Goal: Transaction & Acquisition: Purchase product/service

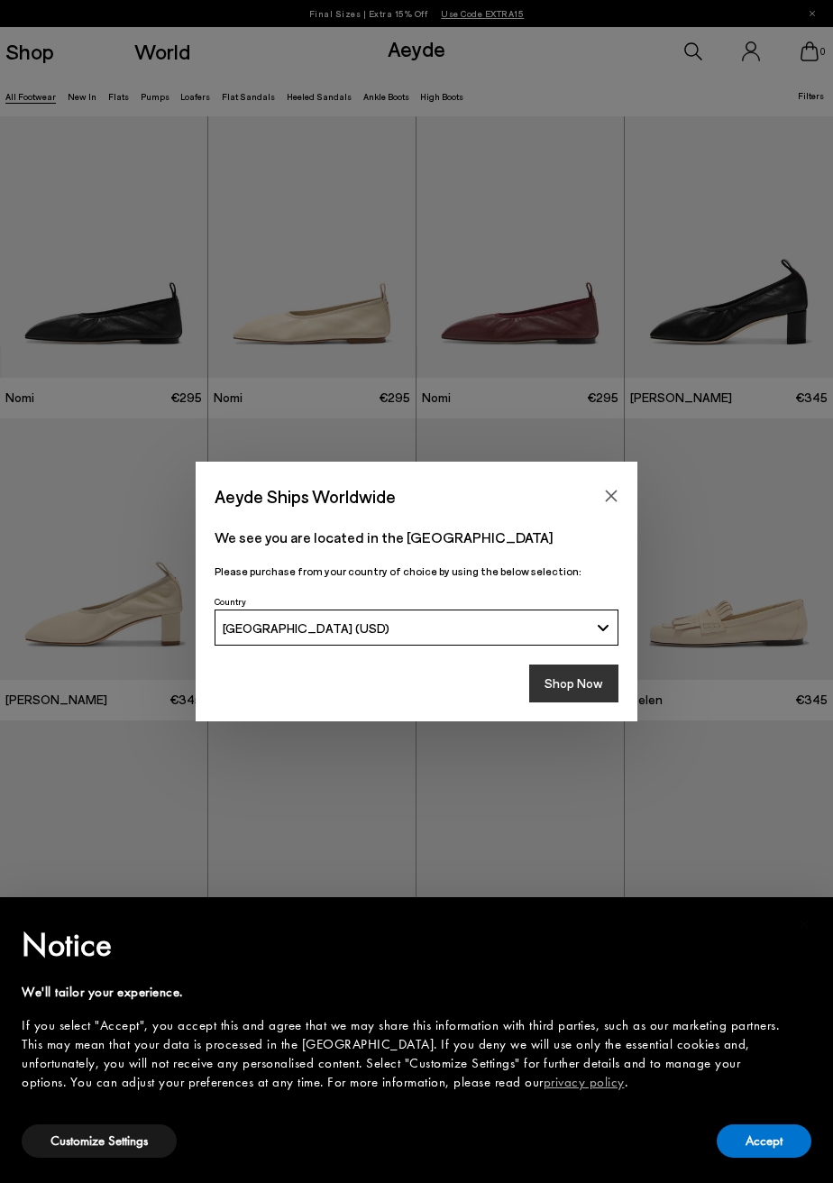
click at [578, 686] on button "Shop Now" at bounding box center [573, 683] width 89 height 38
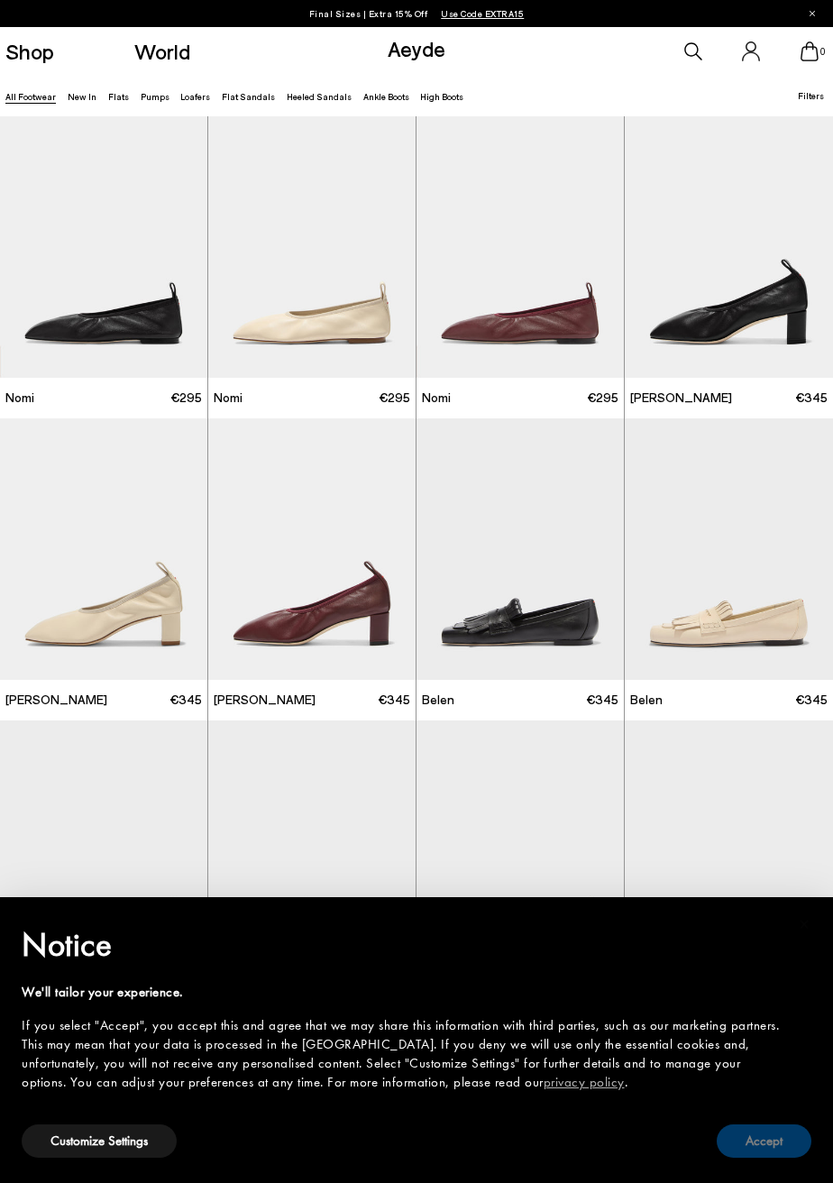
click at [757, 1137] on button "Accept" at bounding box center [764, 1140] width 95 height 33
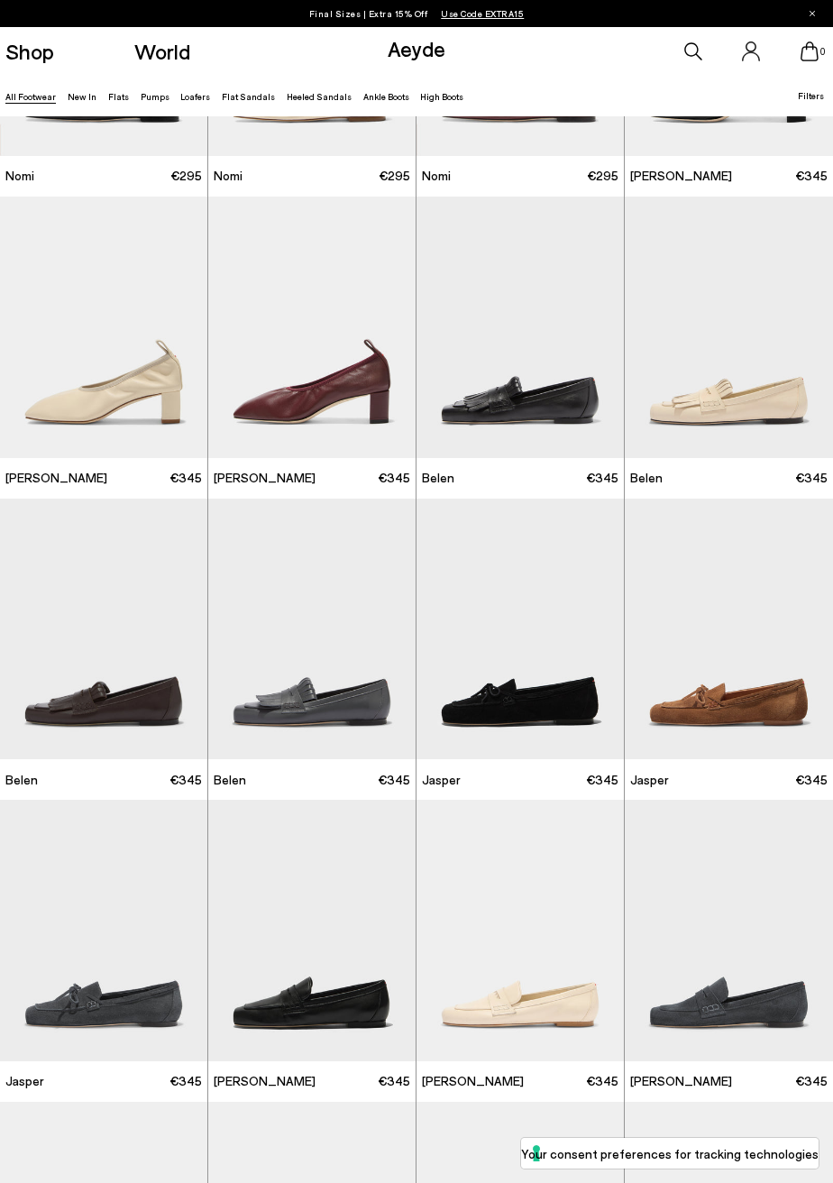
scroll to position [223, 0]
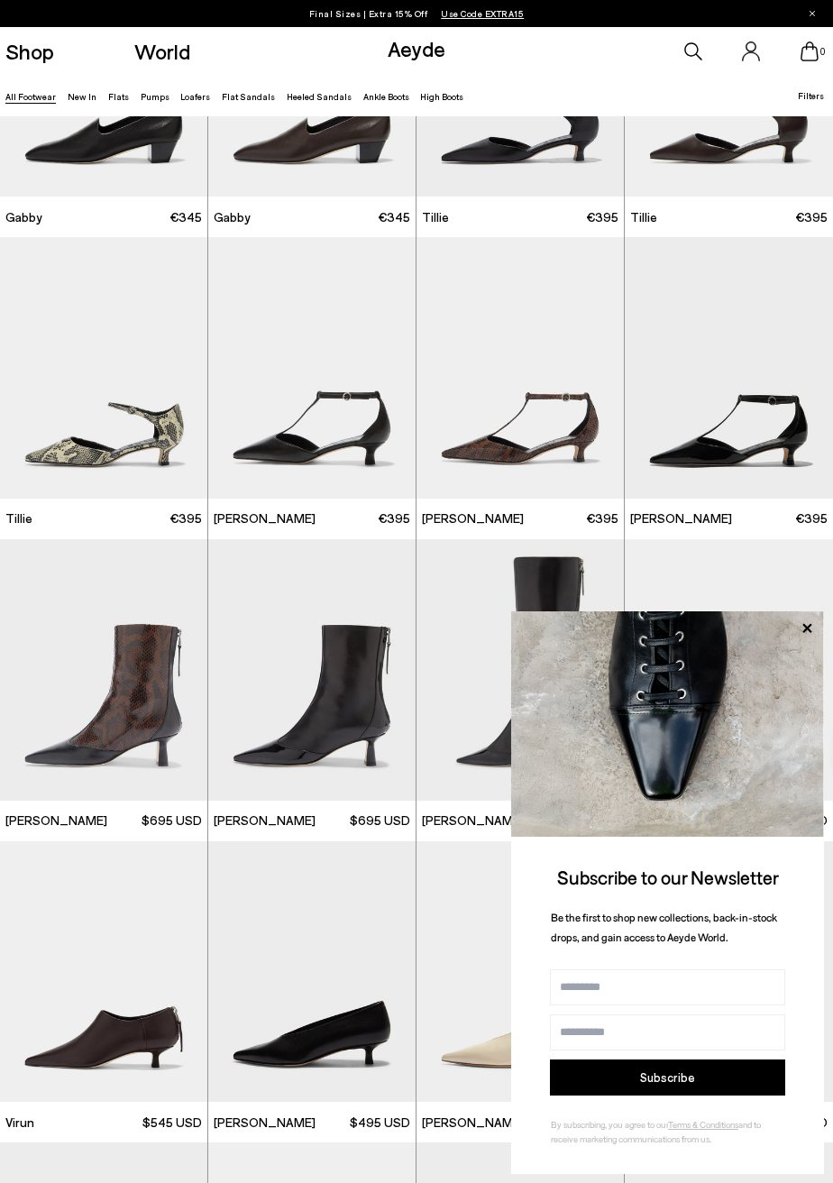
scroll to position [3198, 0]
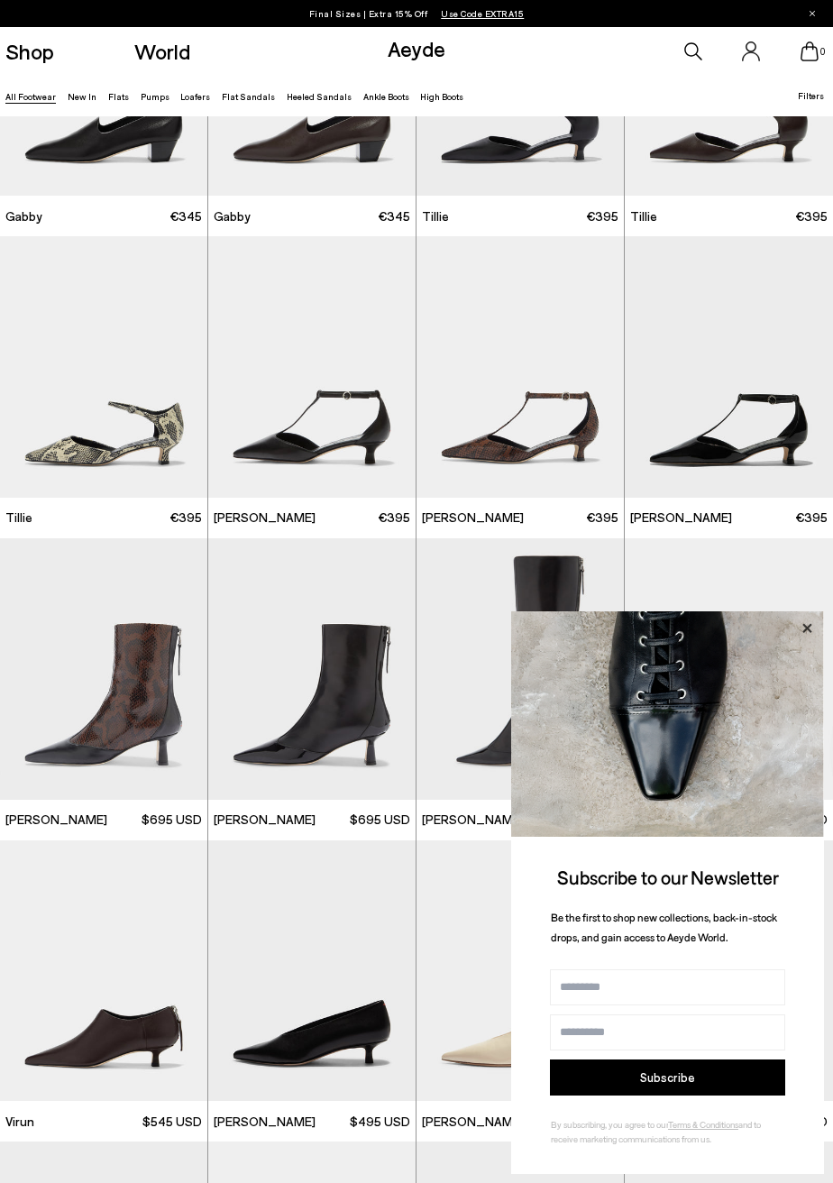
click at [806, 640] on icon at bounding box center [806, 628] width 23 height 23
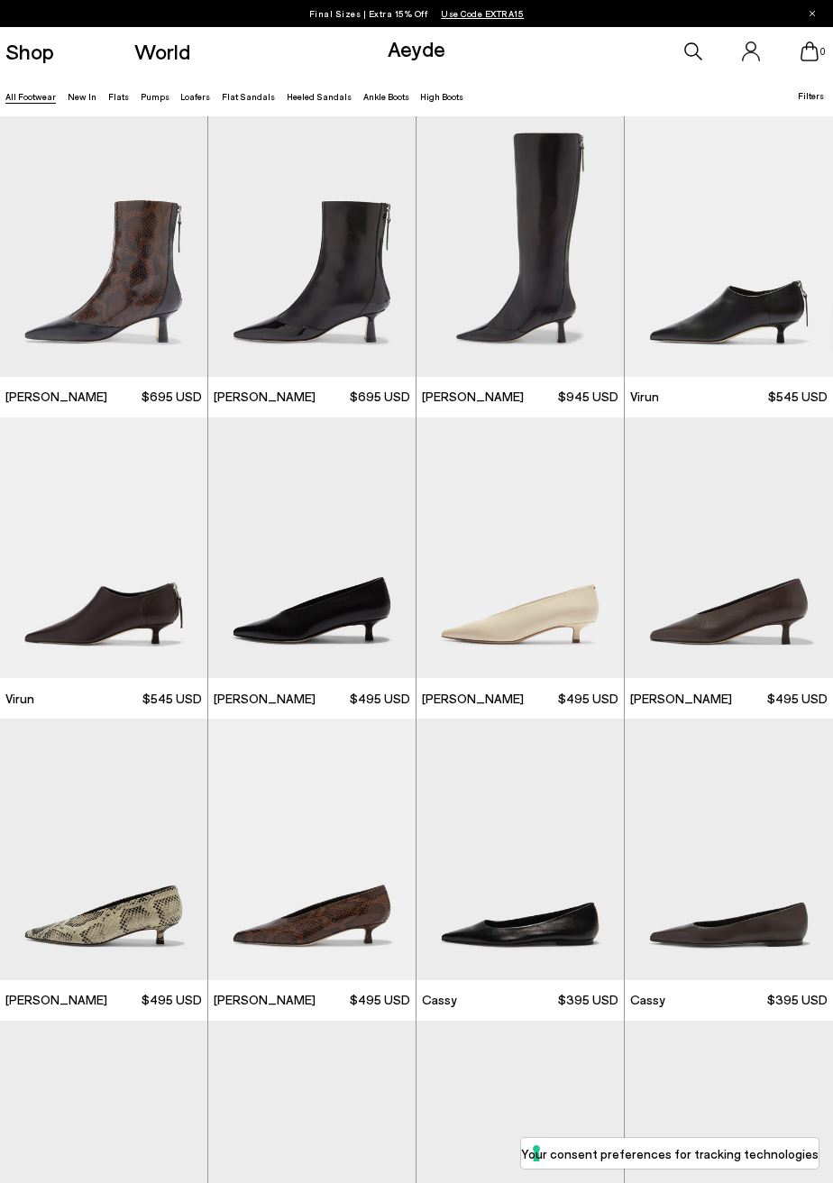
scroll to position [3623, 0]
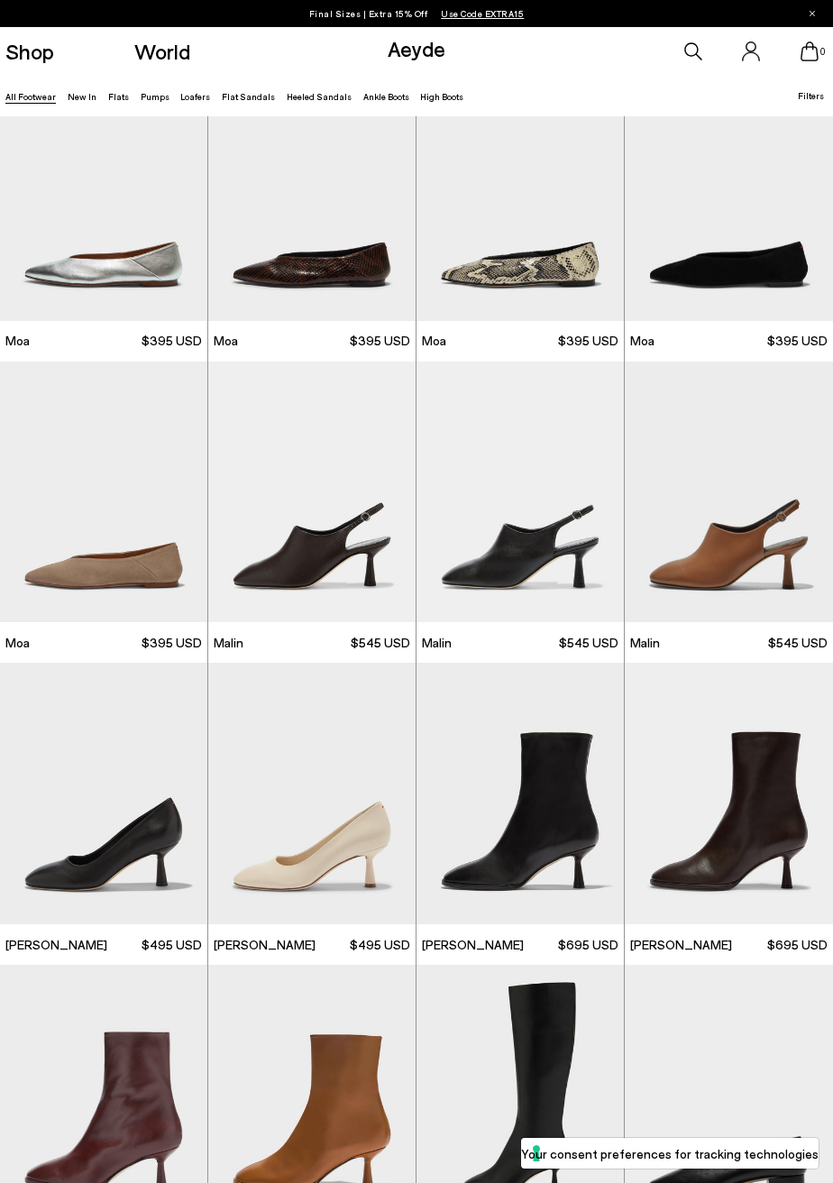
scroll to position [5189, 0]
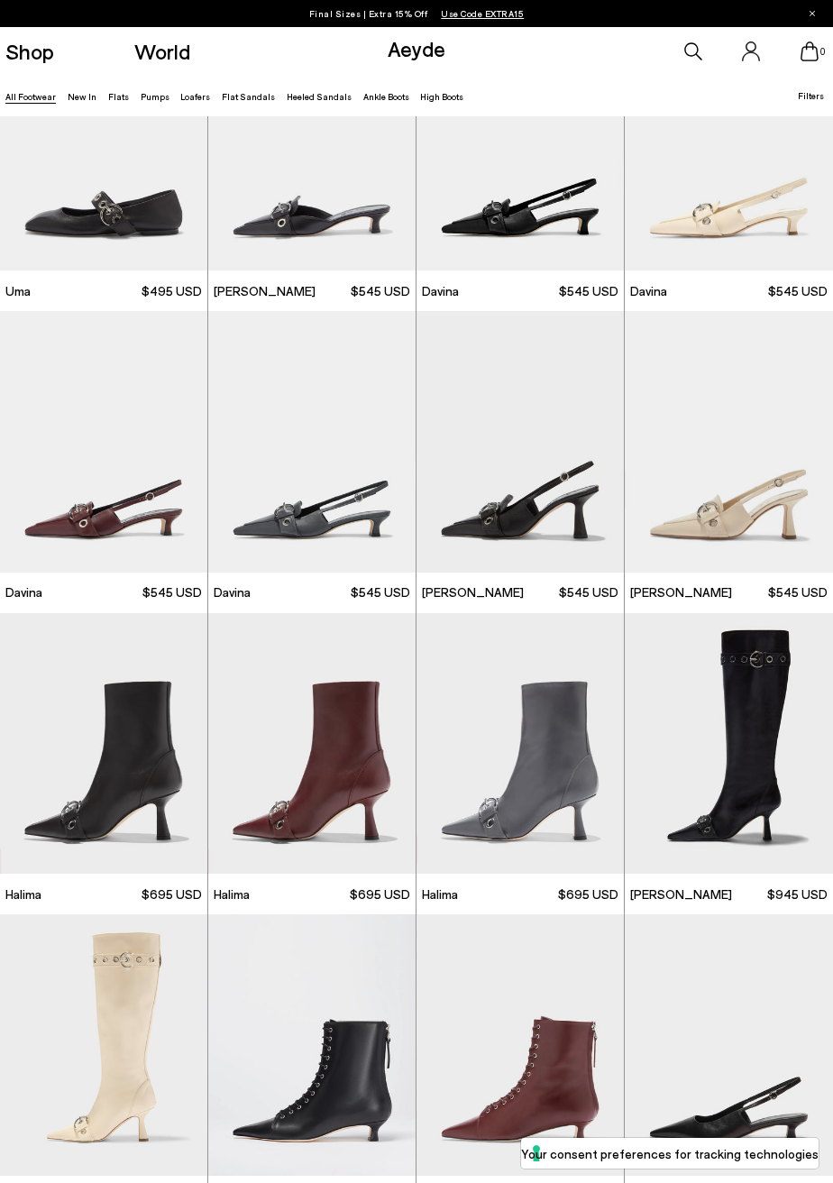
scroll to position [6745, 0]
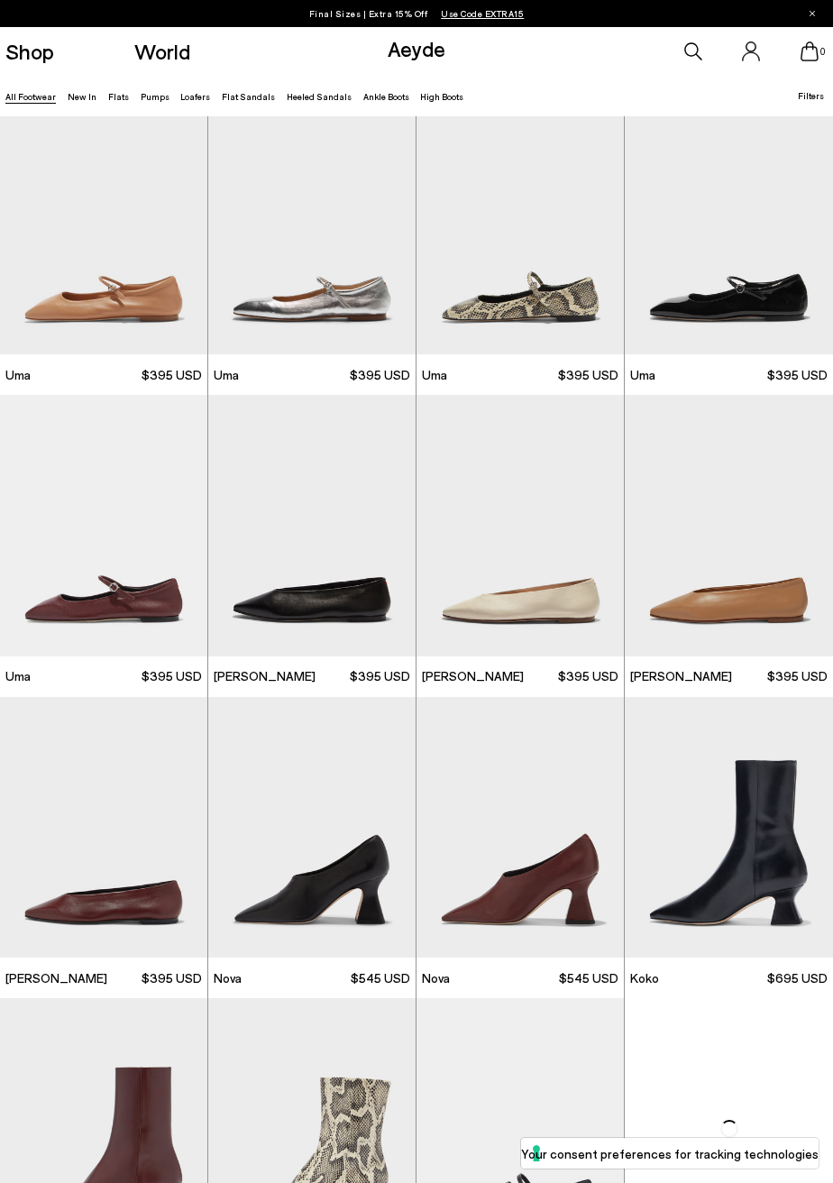
scroll to position [9073, 0]
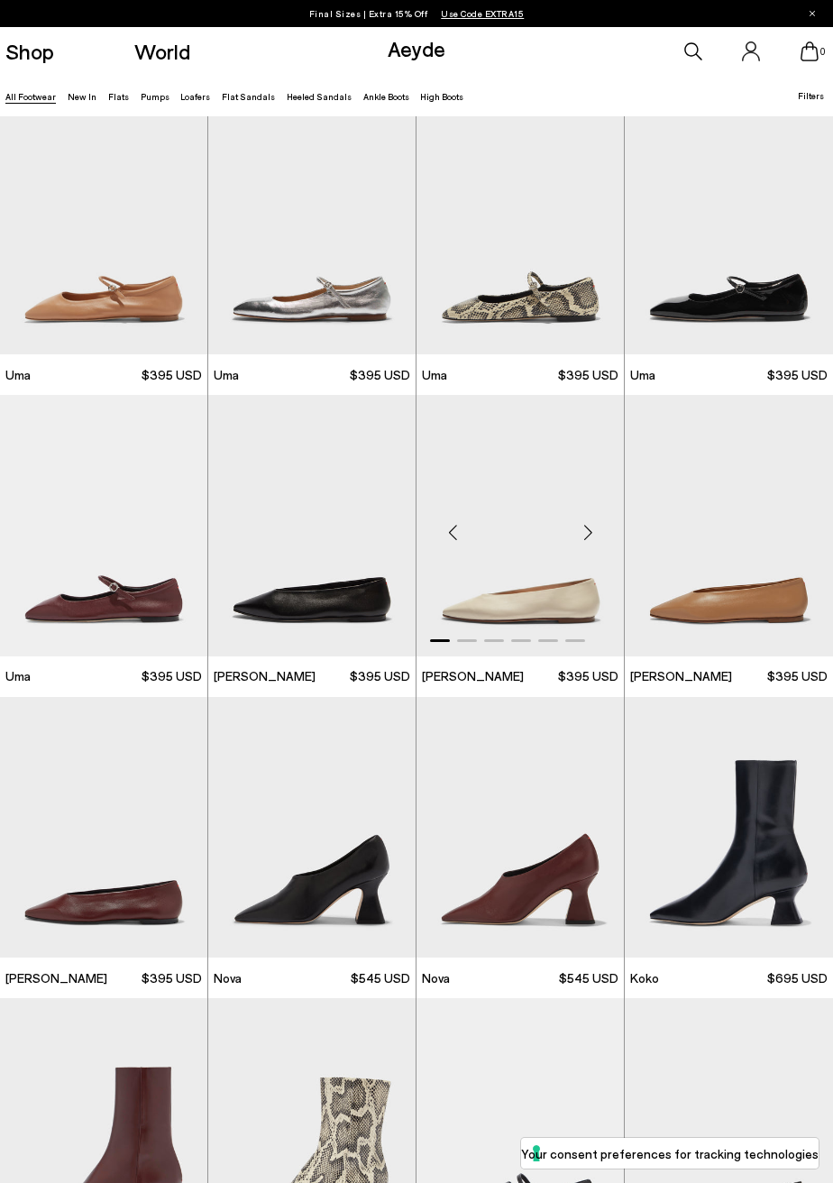
click at [507, 598] on img "1 / 6" at bounding box center [519, 525] width 207 height 261
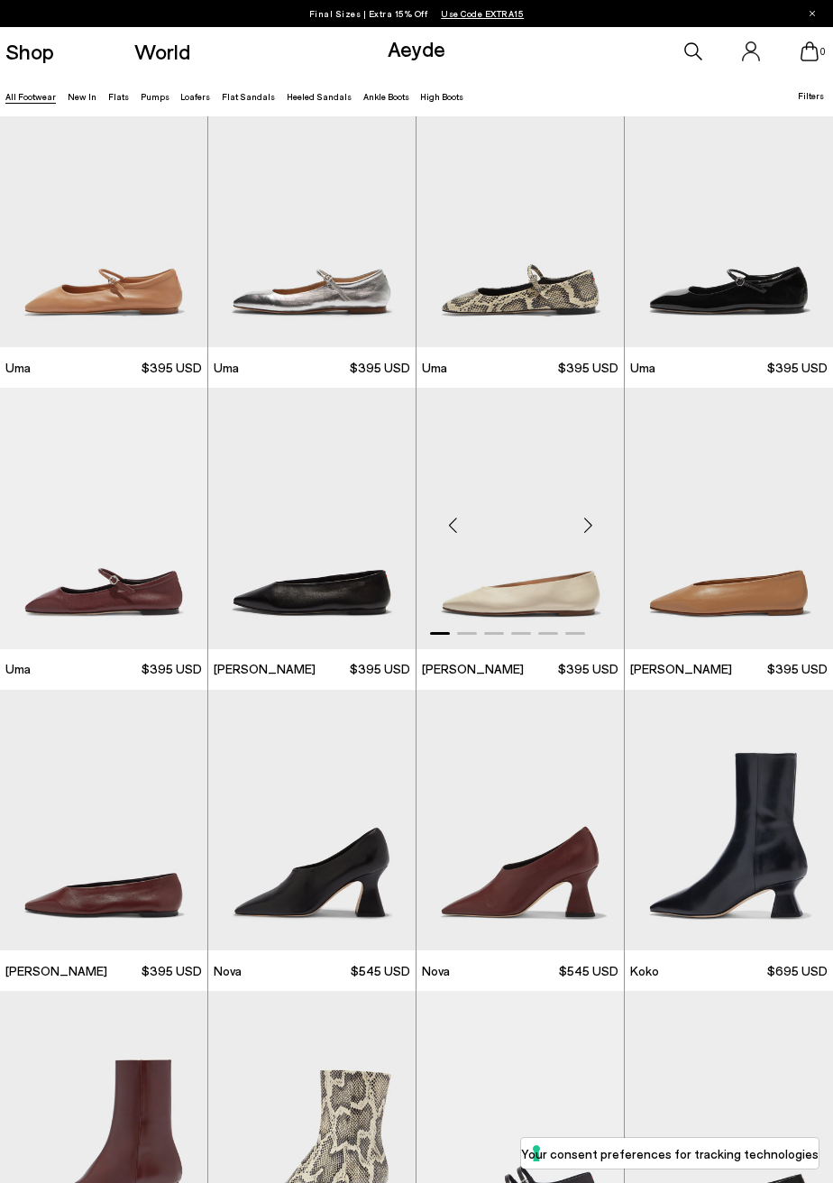
scroll to position [9196, 0]
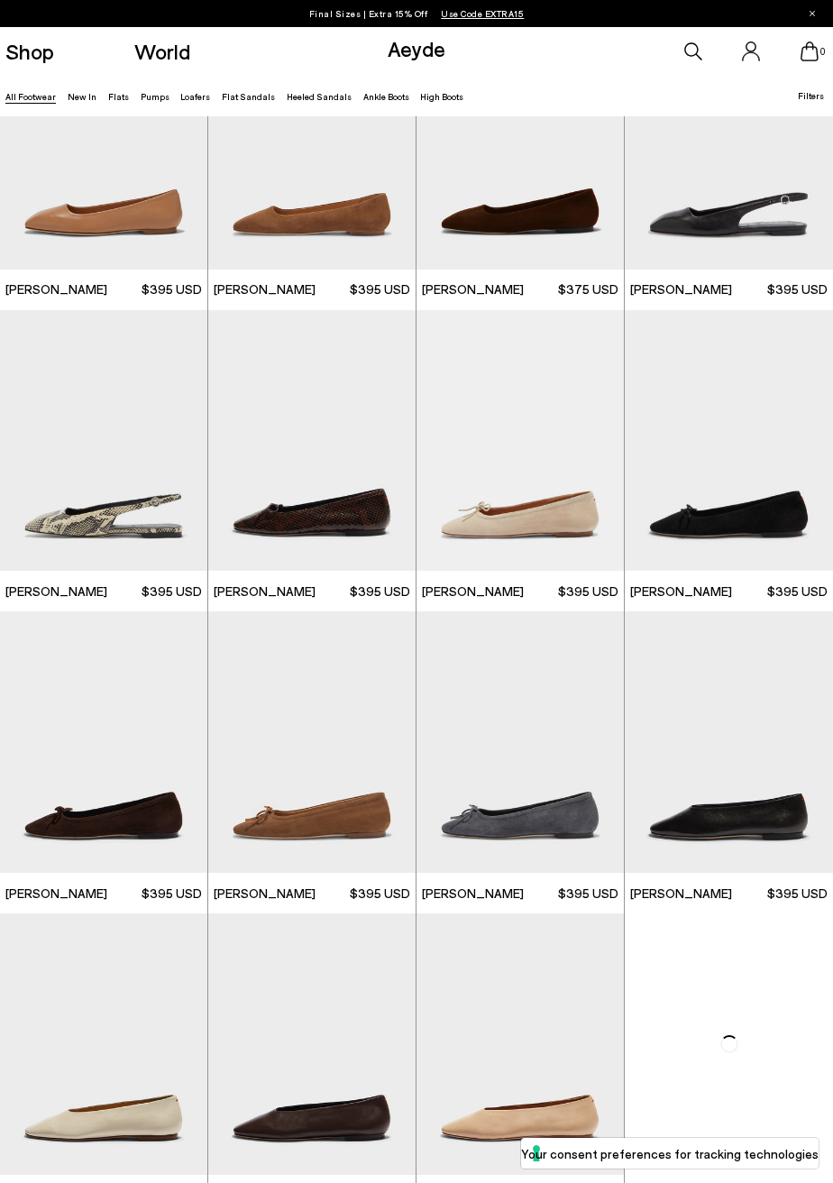
scroll to position [10369, 0]
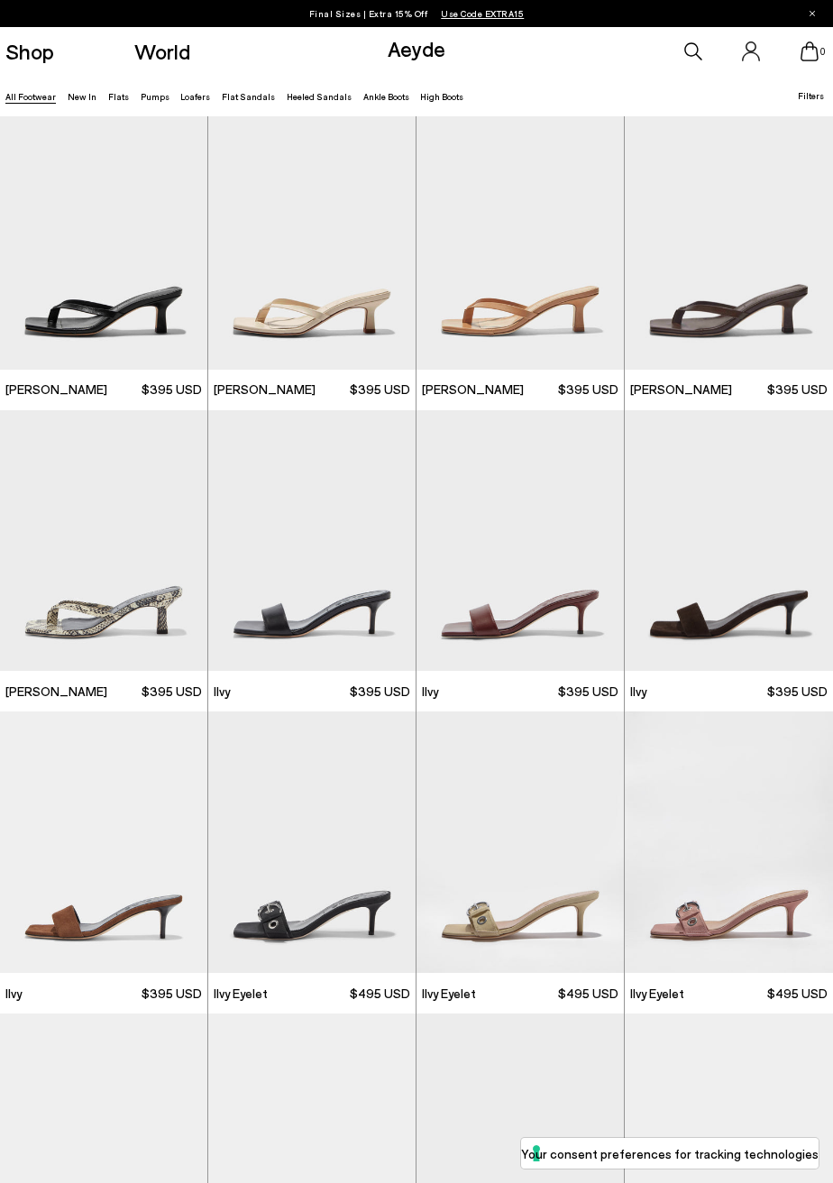
scroll to position [12692, 0]
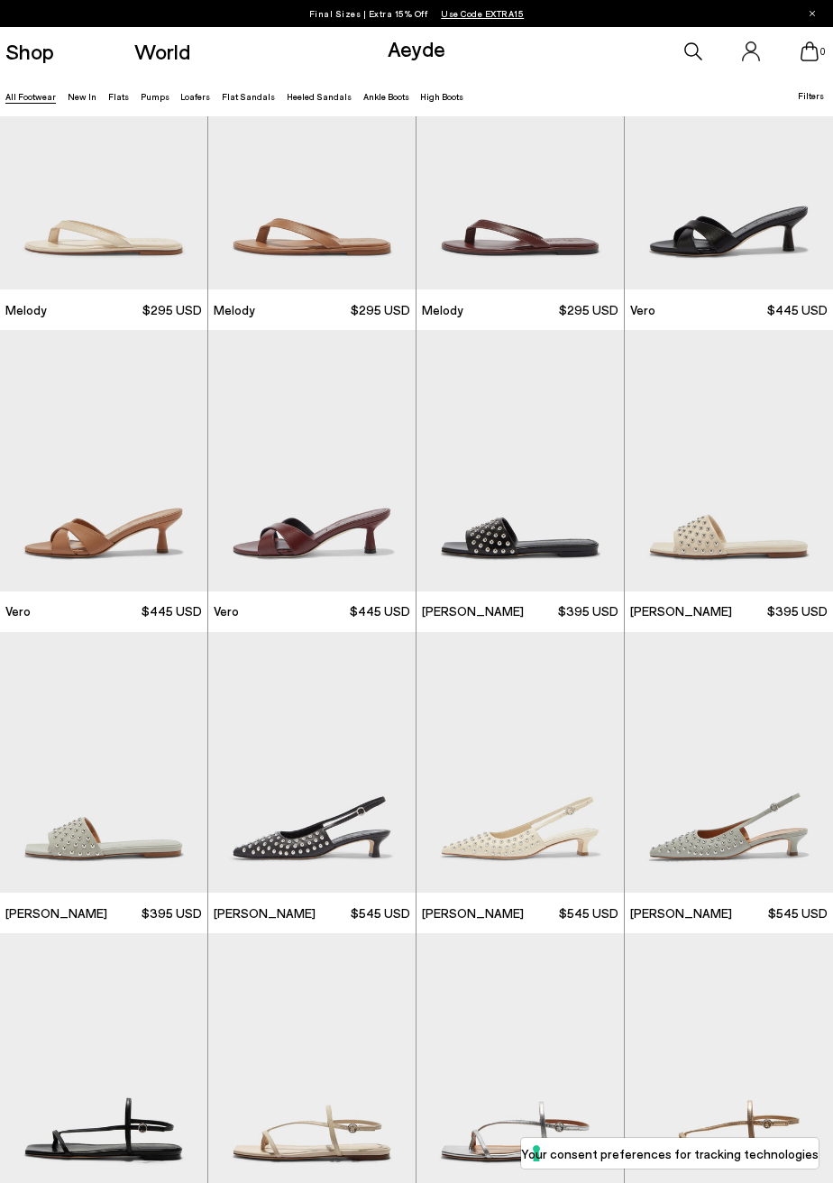
scroll to position [14272, 0]
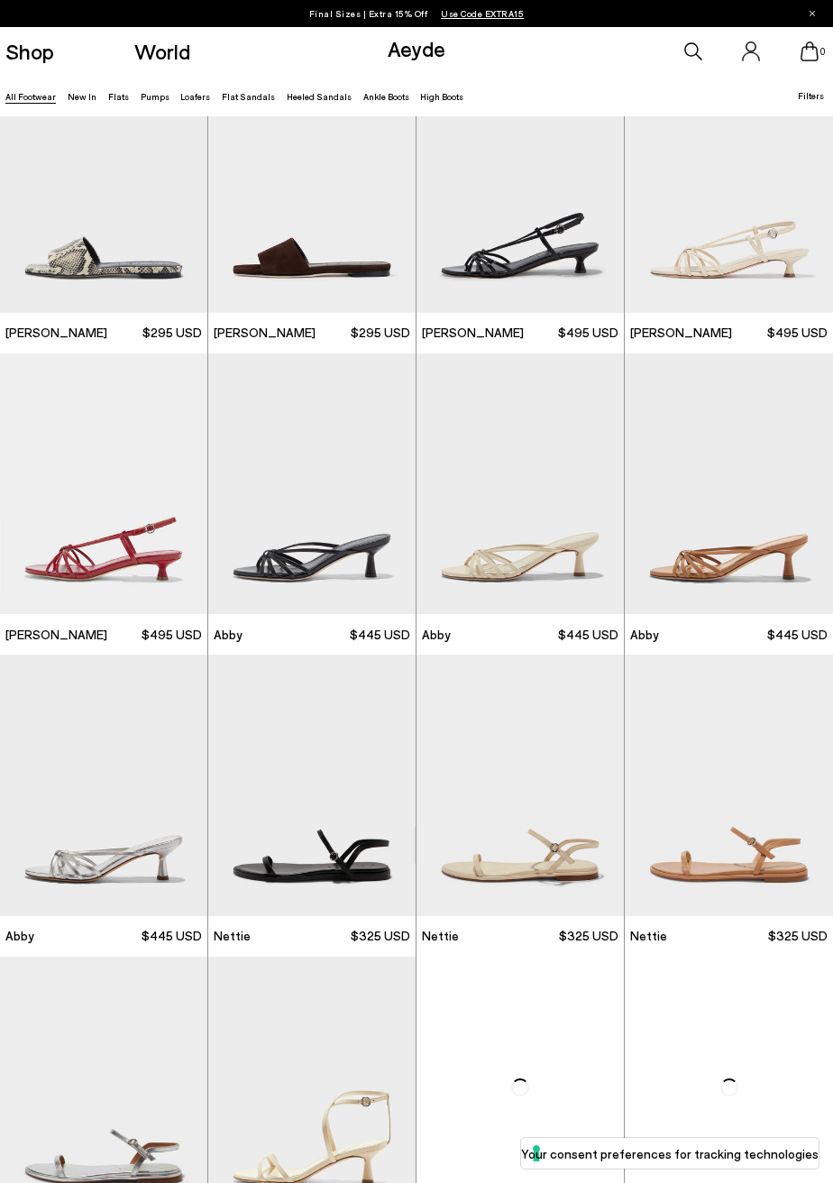
scroll to position [16356, 0]
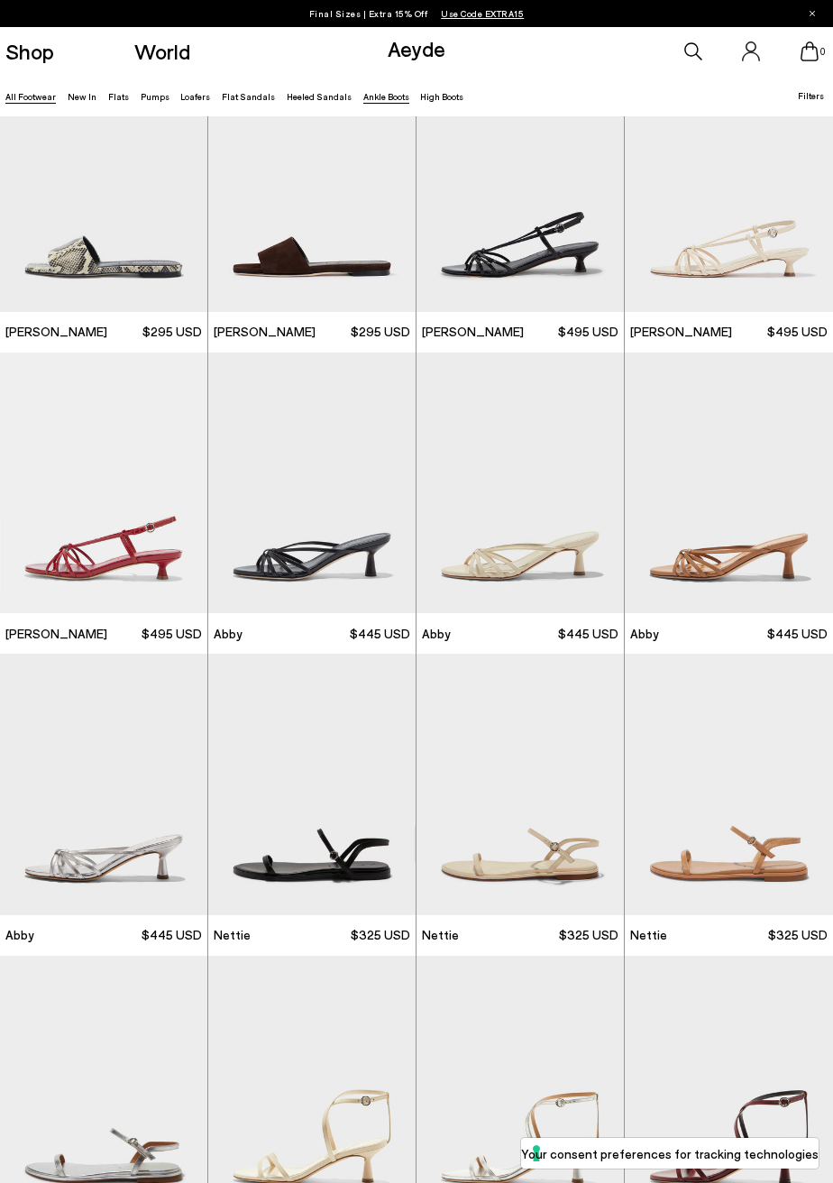
click at [363, 98] on link "Ankle Boots" at bounding box center [386, 96] width 46 height 11
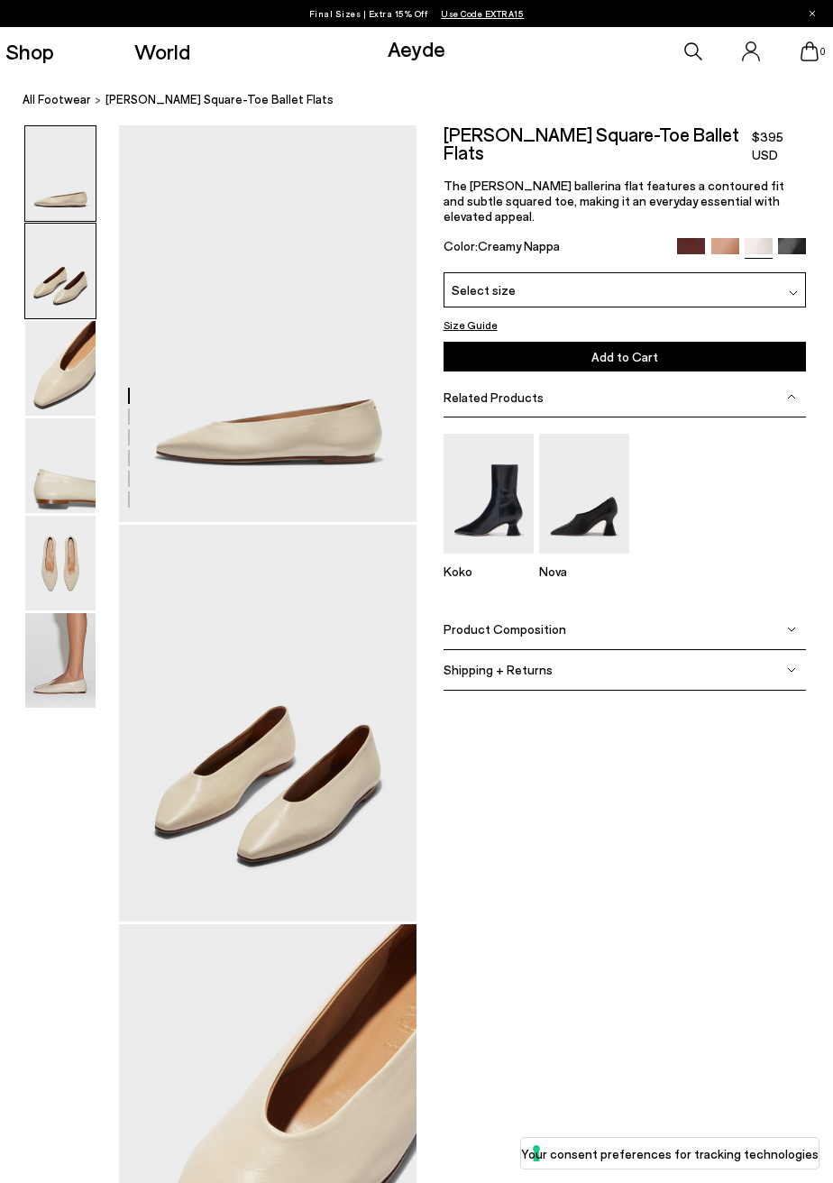
click at [78, 249] on img at bounding box center [60, 271] width 70 height 95
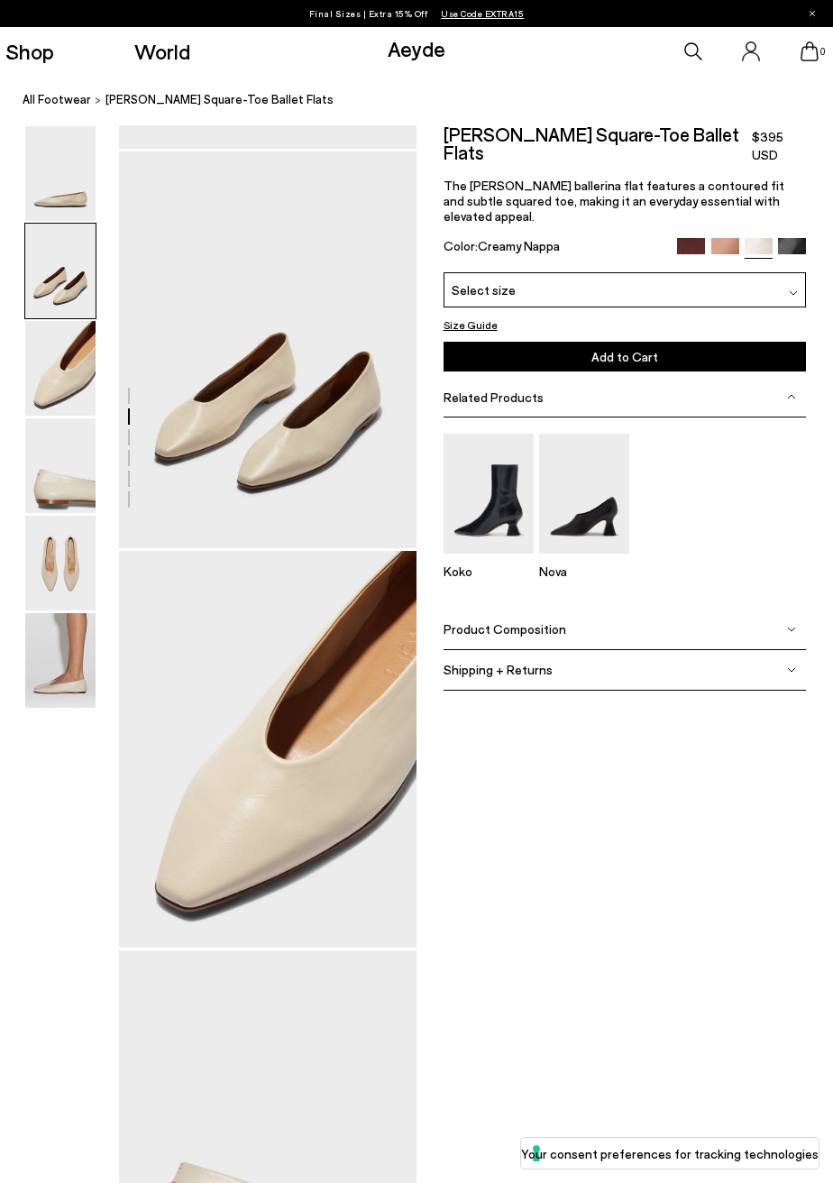
scroll to position [401, 0]
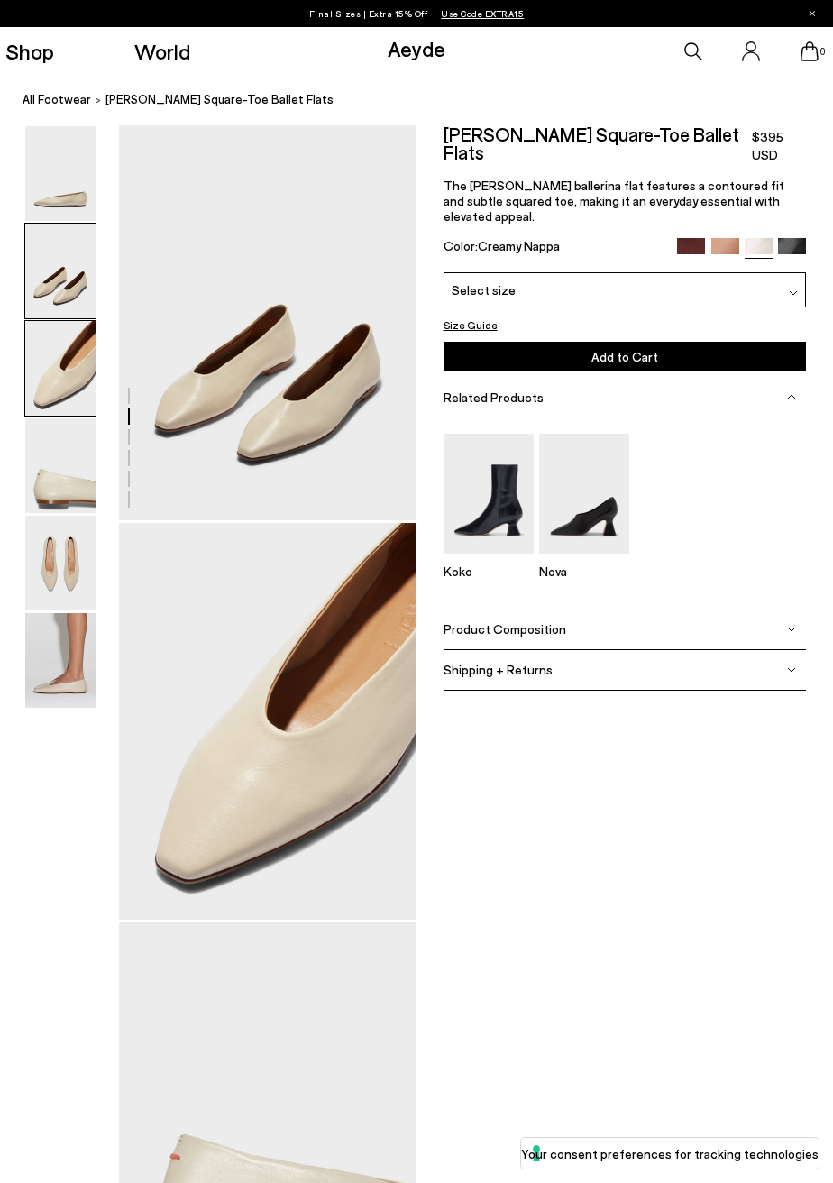
click at [49, 391] on img at bounding box center [60, 368] width 70 height 95
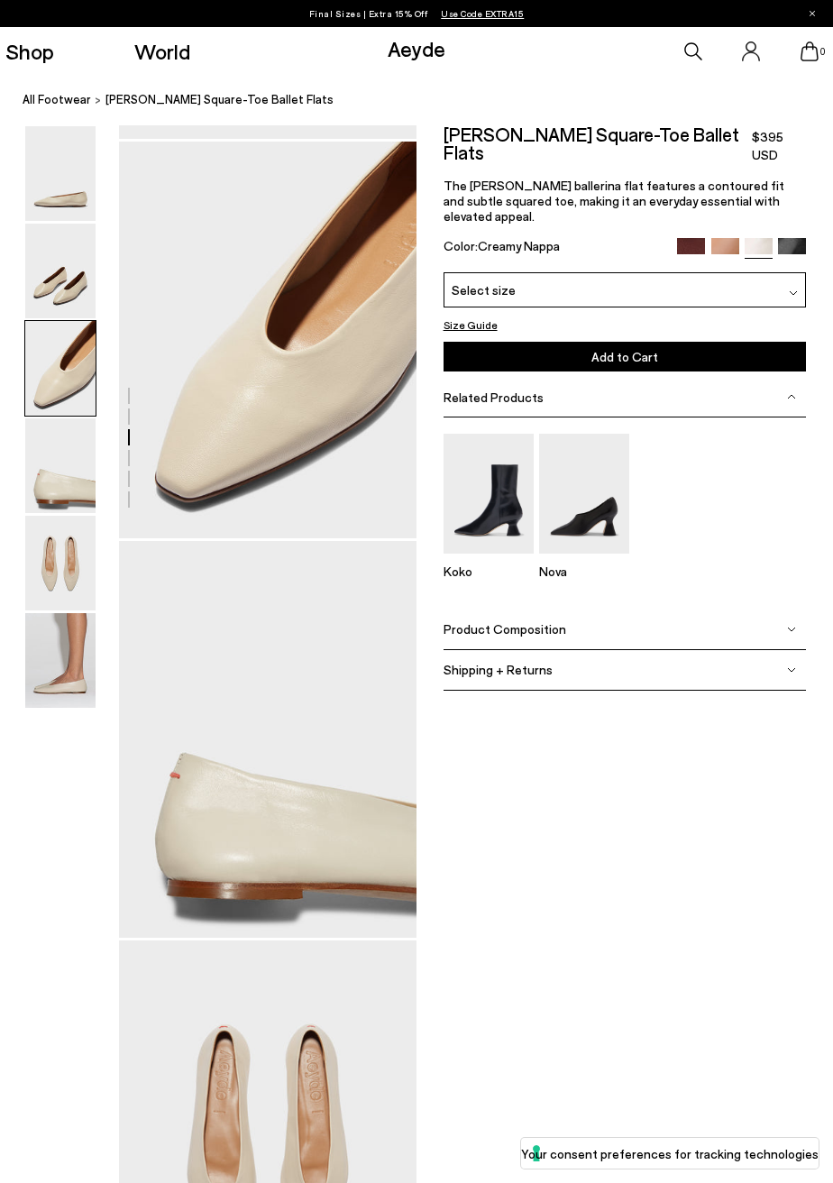
scroll to position [801, 0]
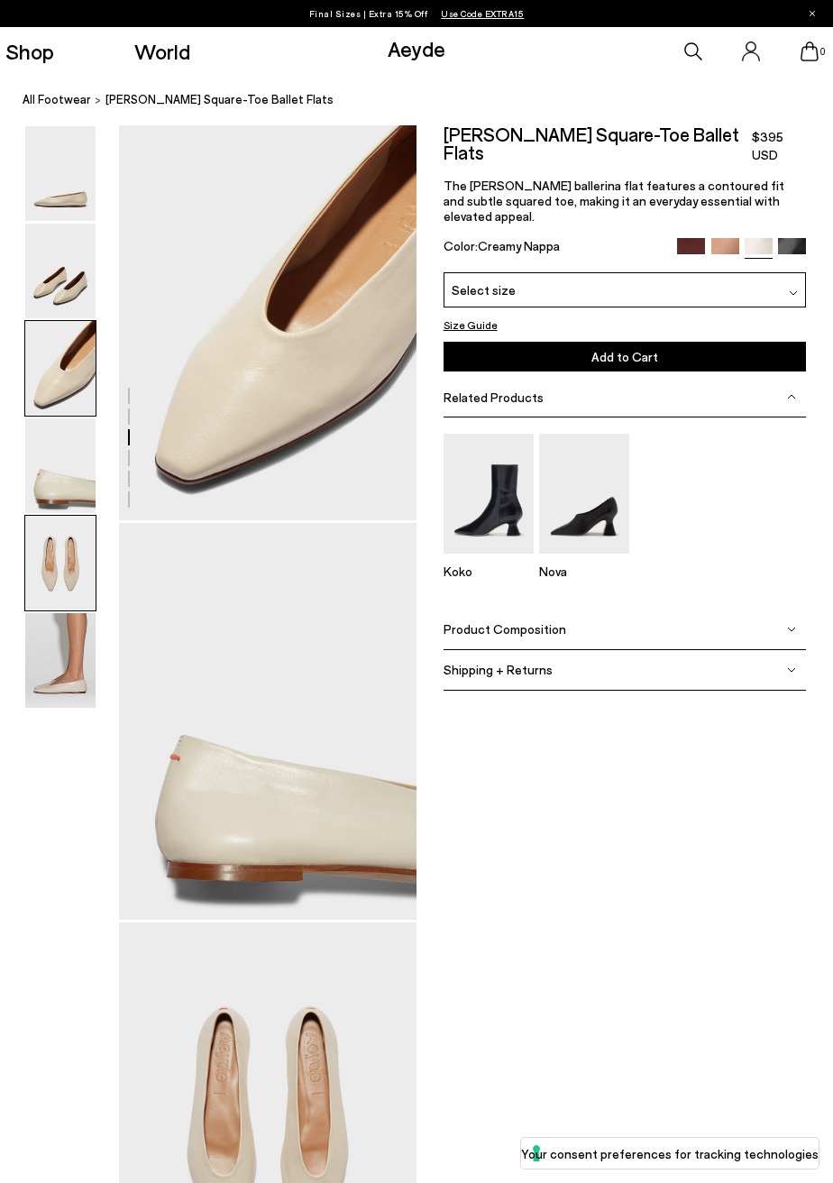
click at [62, 573] on img at bounding box center [60, 563] width 70 height 95
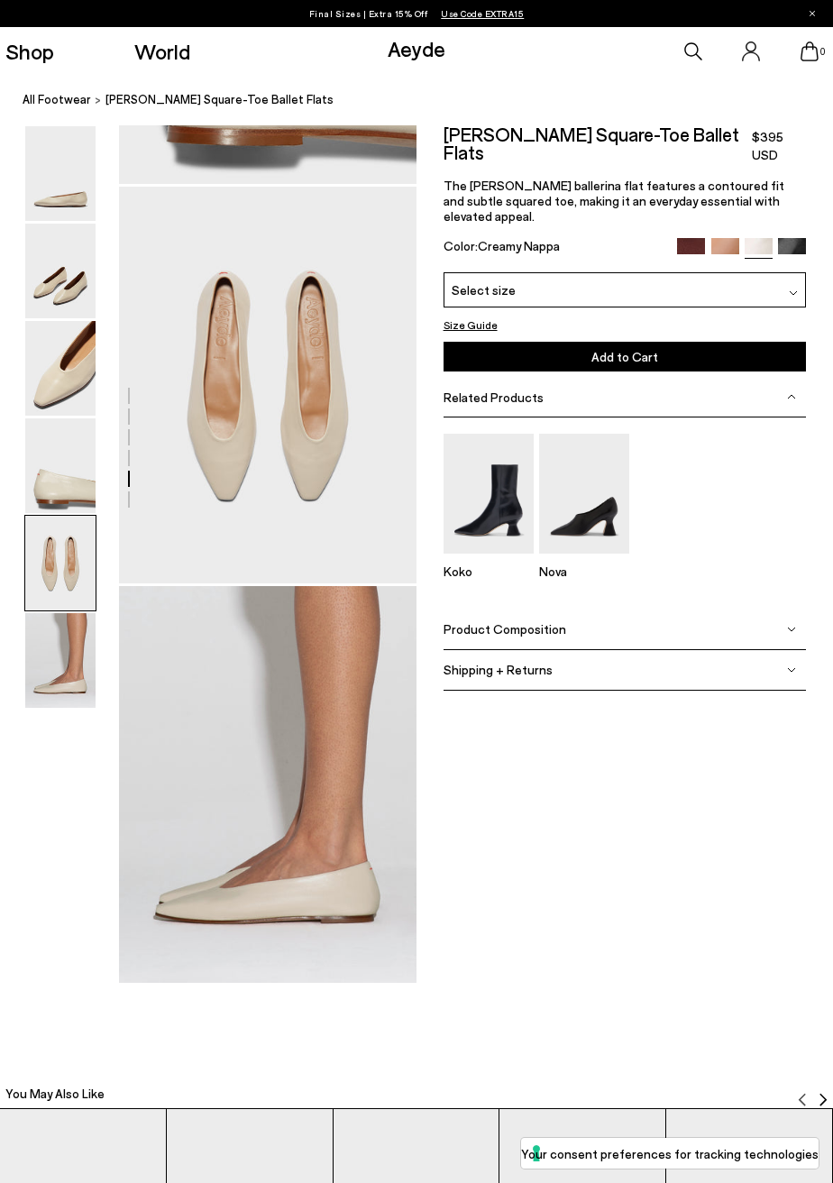
scroll to position [1599, 0]
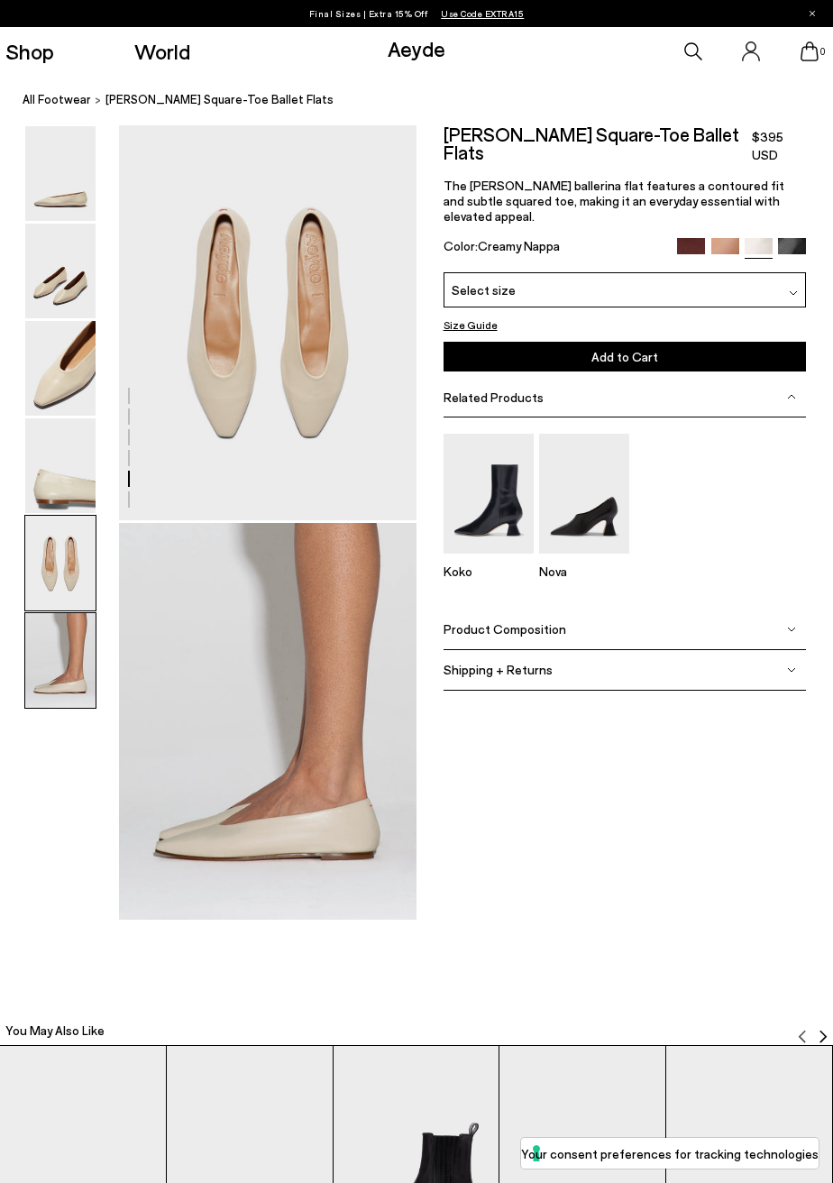
click at [69, 672] on img at bounding box center [60, 660] width 70 height 95
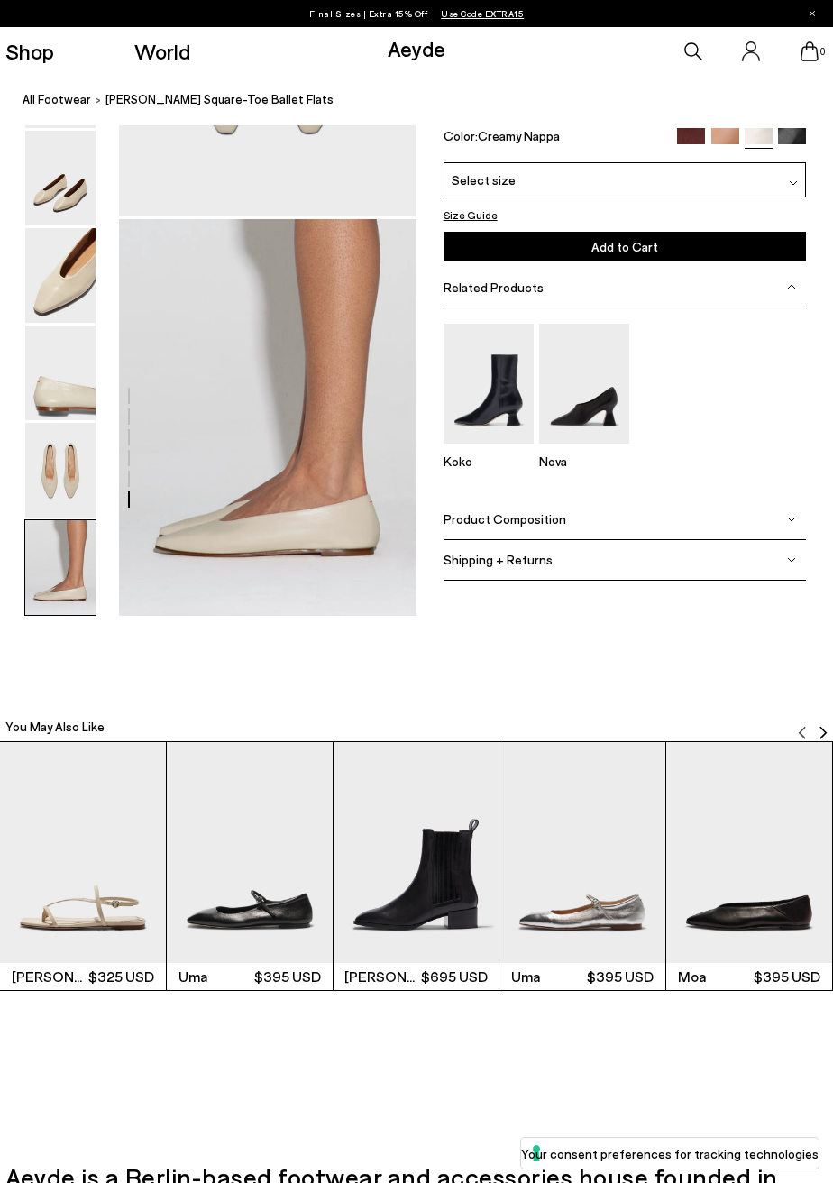
scroll to position [1904, 0]
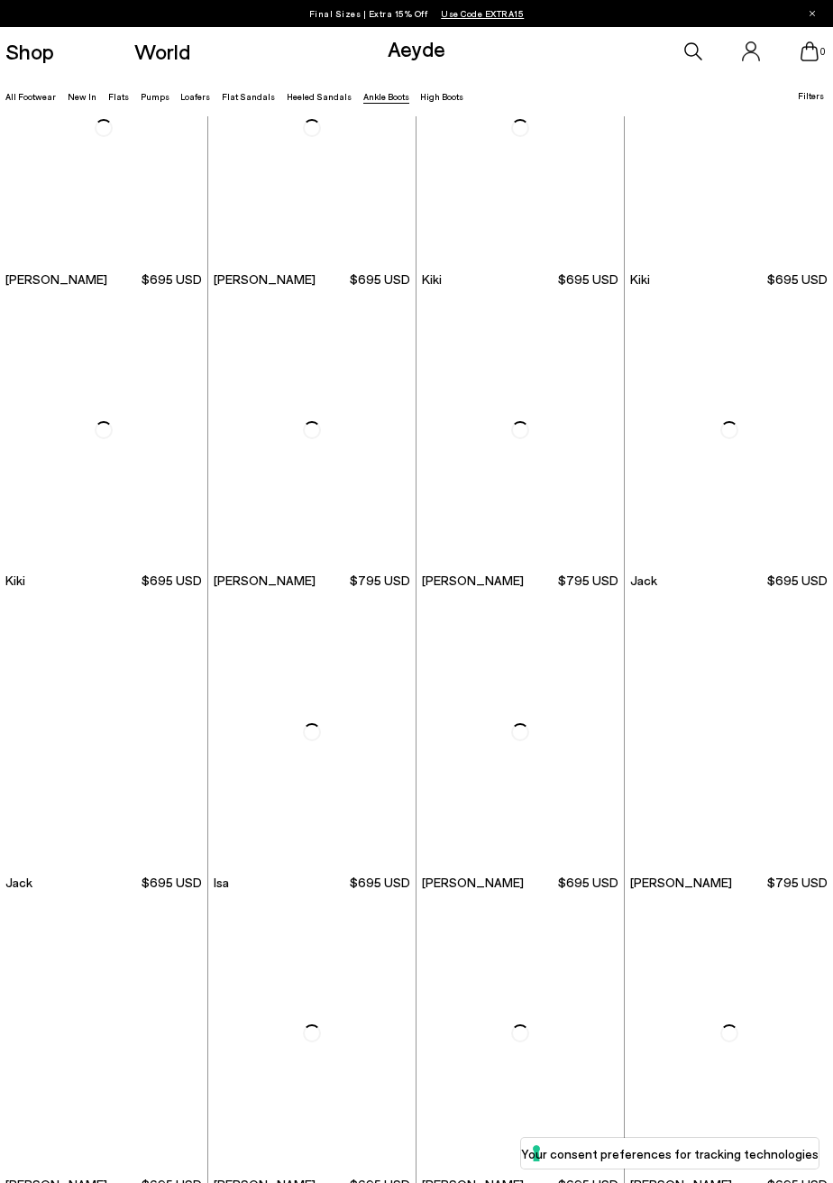
scroll to position [1619, 0]
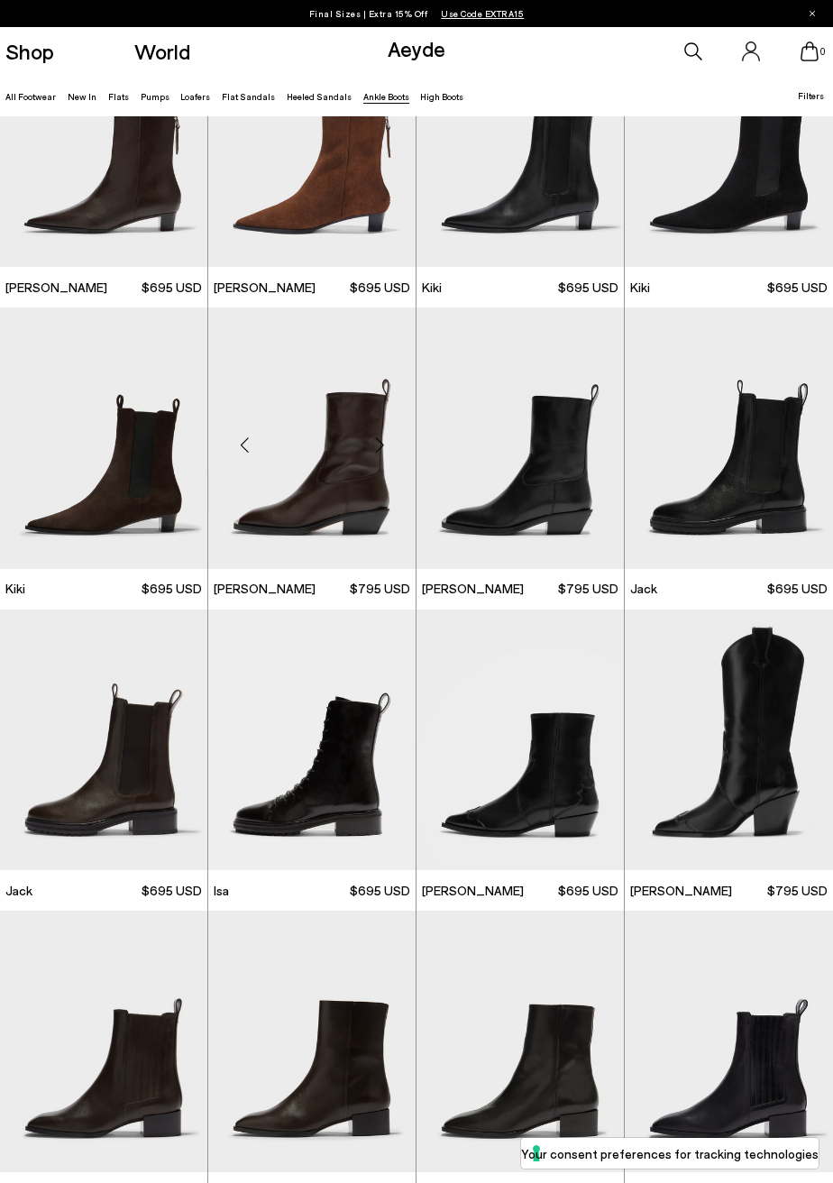
click at [208, 569] on div at bounding box center [208, 569] width 0 height 0
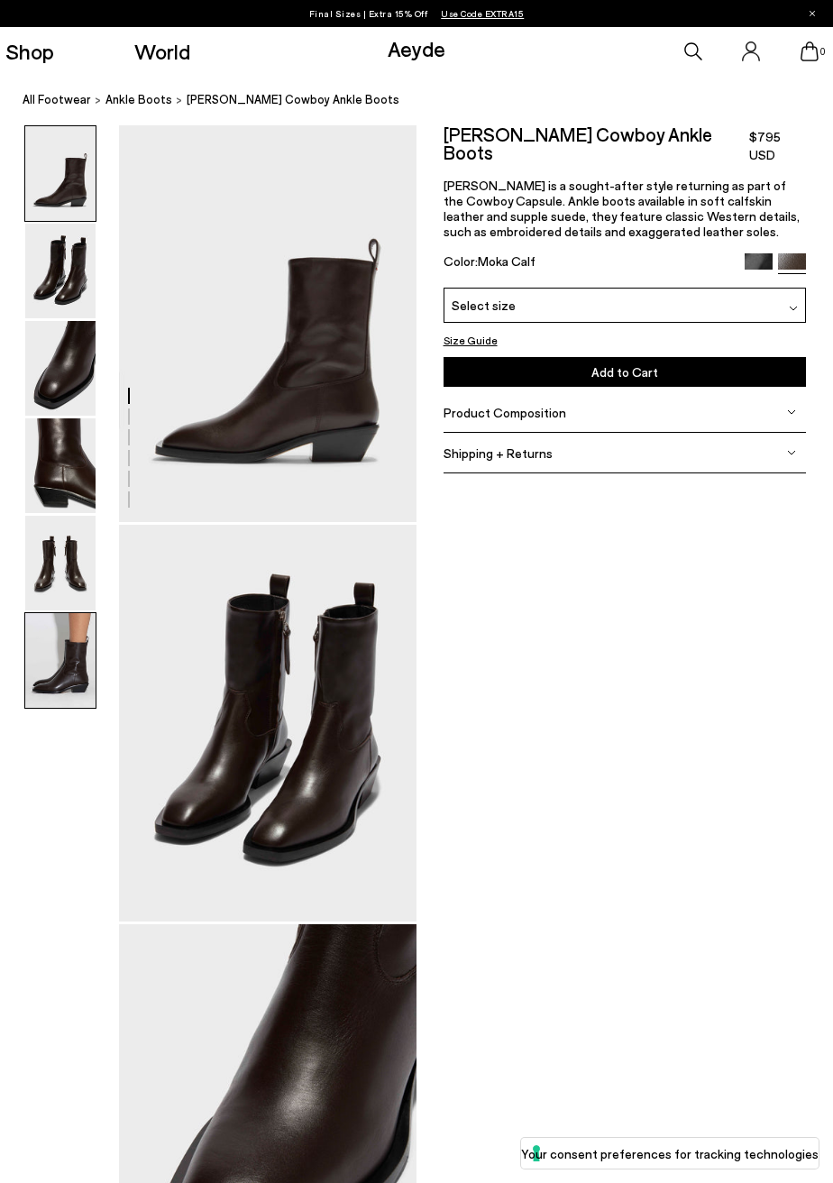
click at [48, 670] on img at bounding box center [60, 660] width 70 height 95
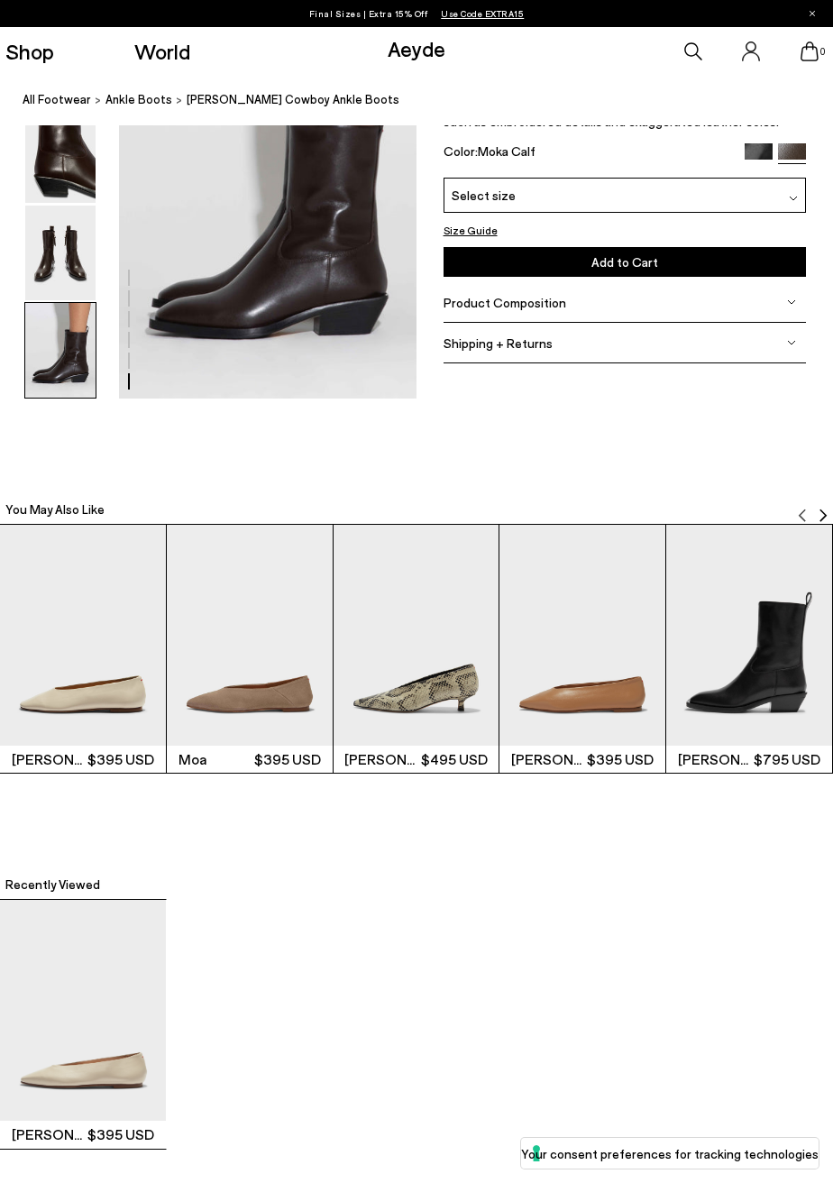
scroll to position [2122, 0]
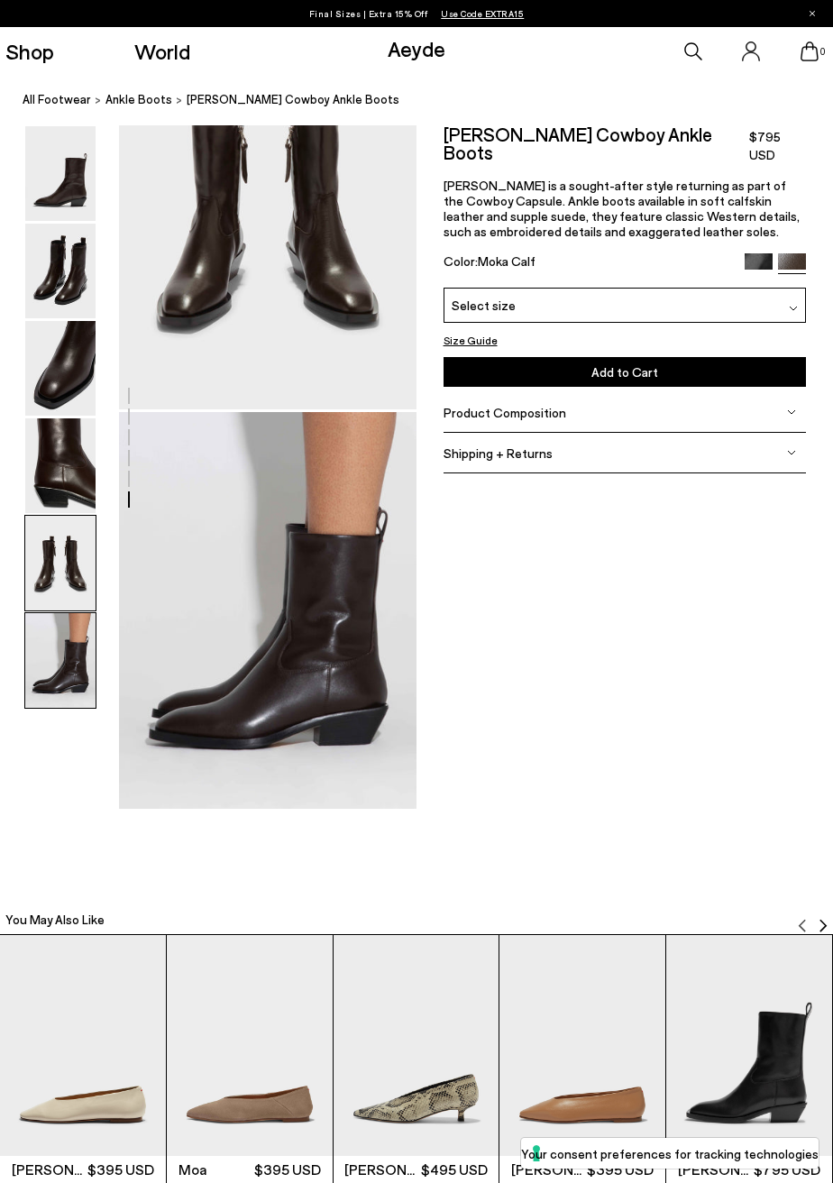
click at [56, 584] on img at bounding box center [60, 563] width 70 height 95
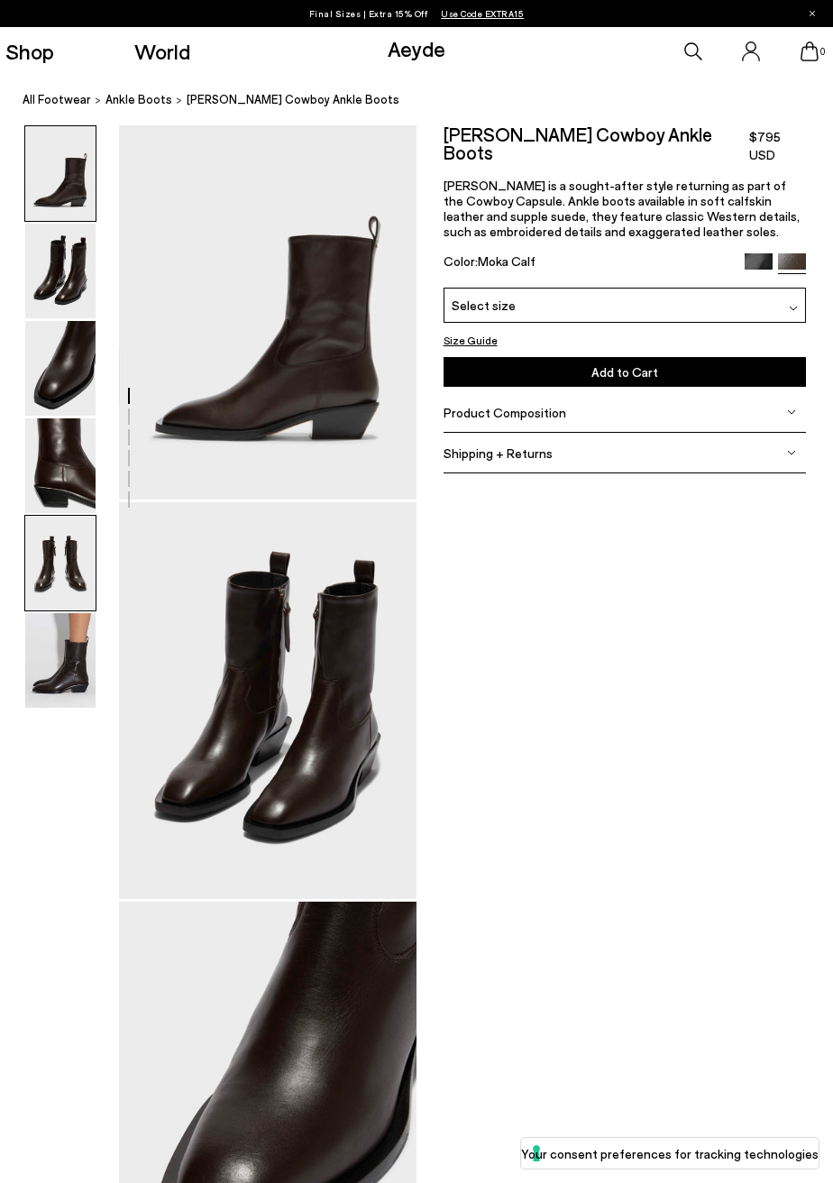
scroll to position [0, 0]
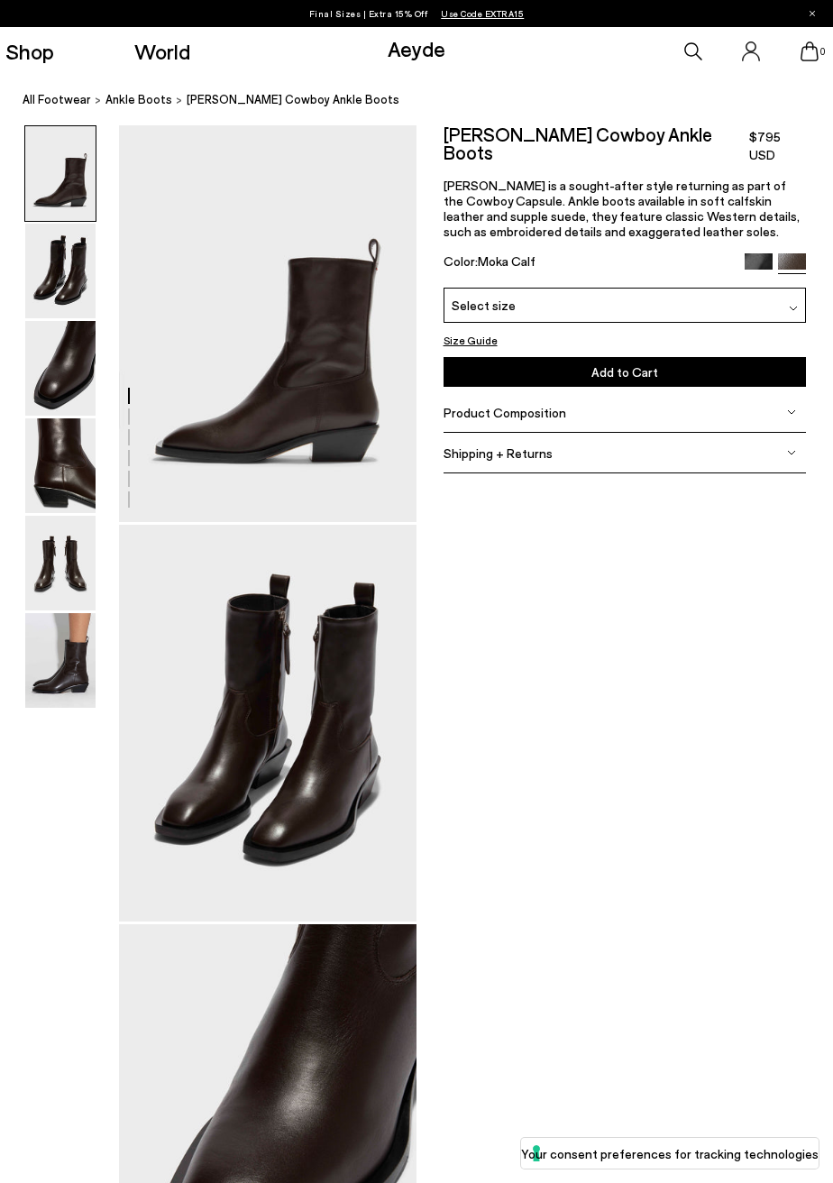
click at [335, 19] on p "Final Sizes | Extra 15% Off Use Code EXTRA15" at bounding box center [416, 14] width 215 height 18
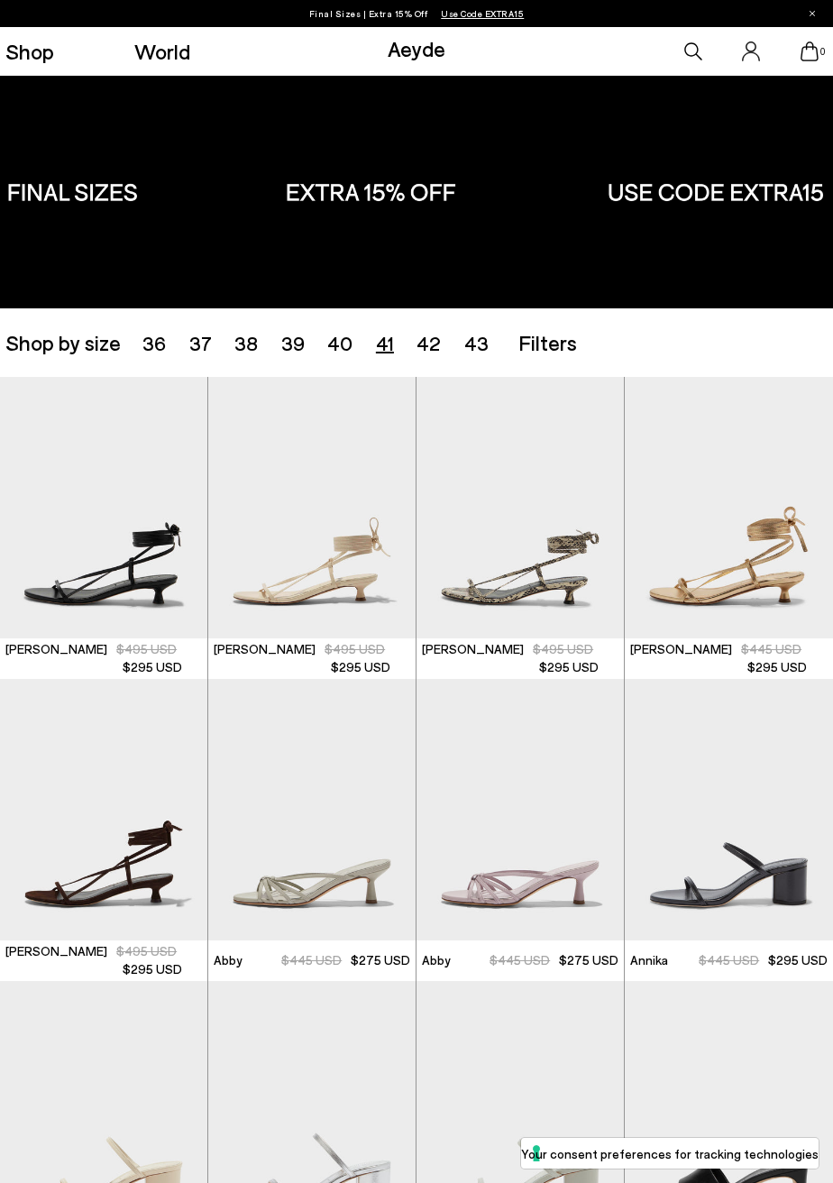
click at [376, 352] on span "41" at bounding box center [385, 342] width 18 height 23
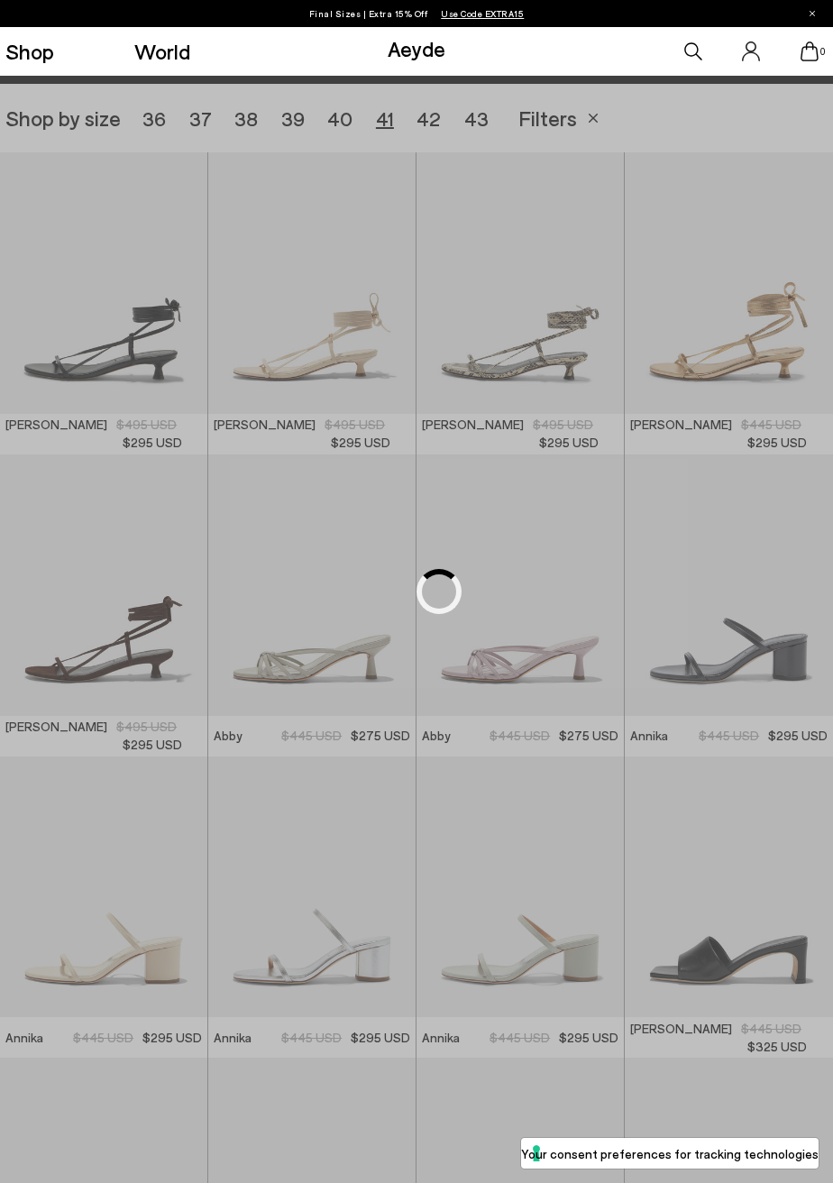
scroll to position [232, 0]
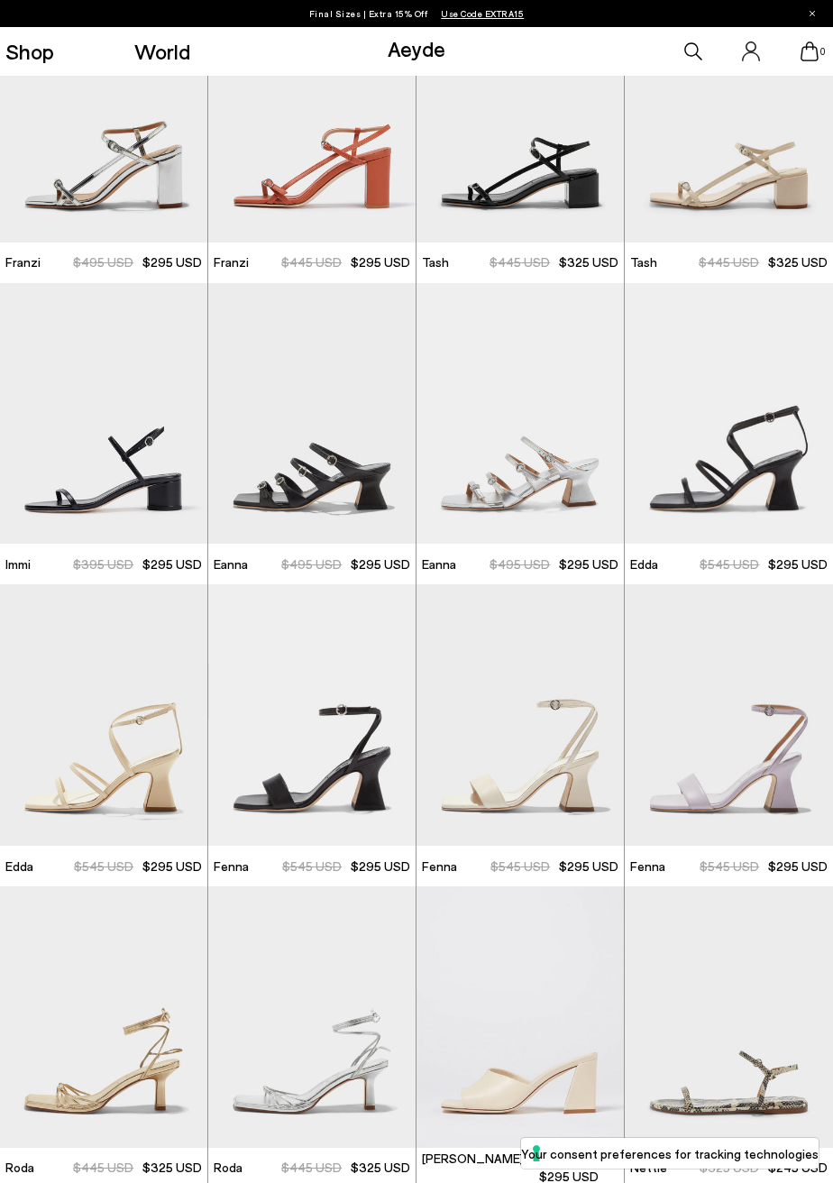
scroll to position [4317, 0]
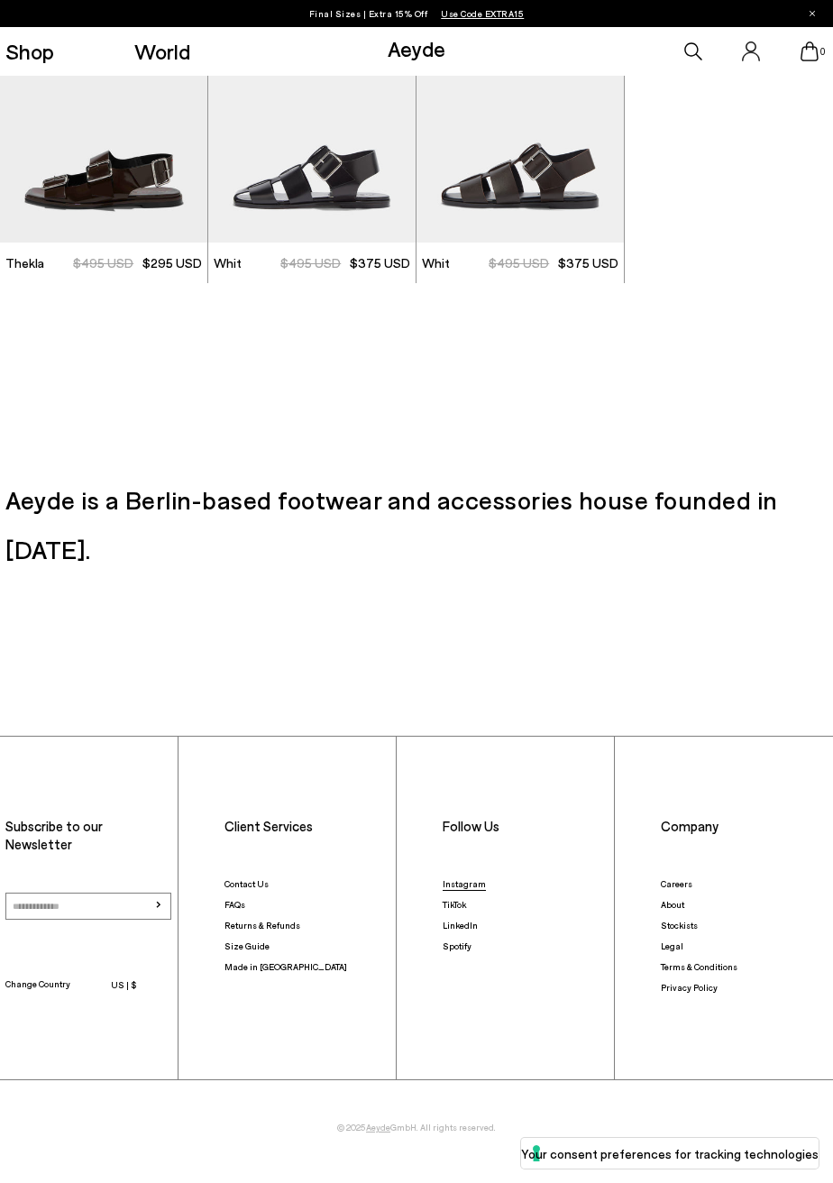
click at [470, 878] on link "Instagram" at bounding box center [464, 883] width 43 height 11
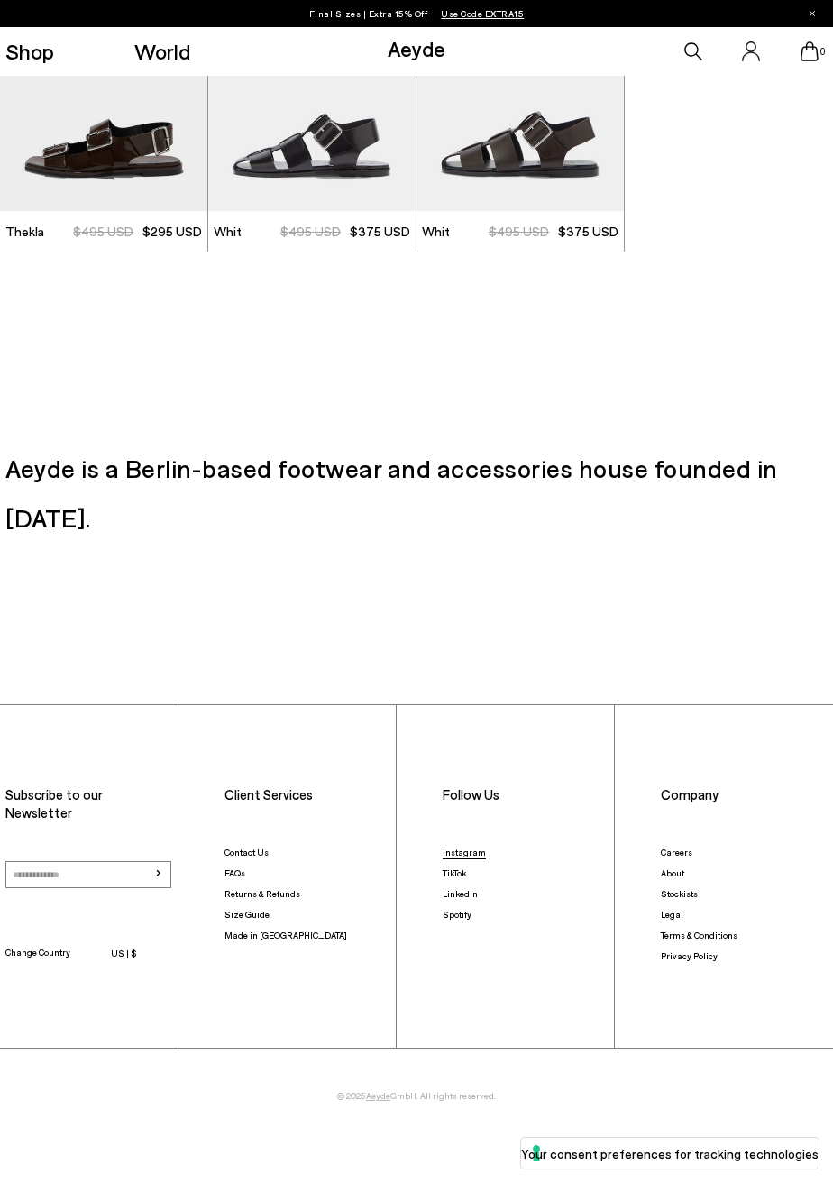
scroll to position [4385, 0]
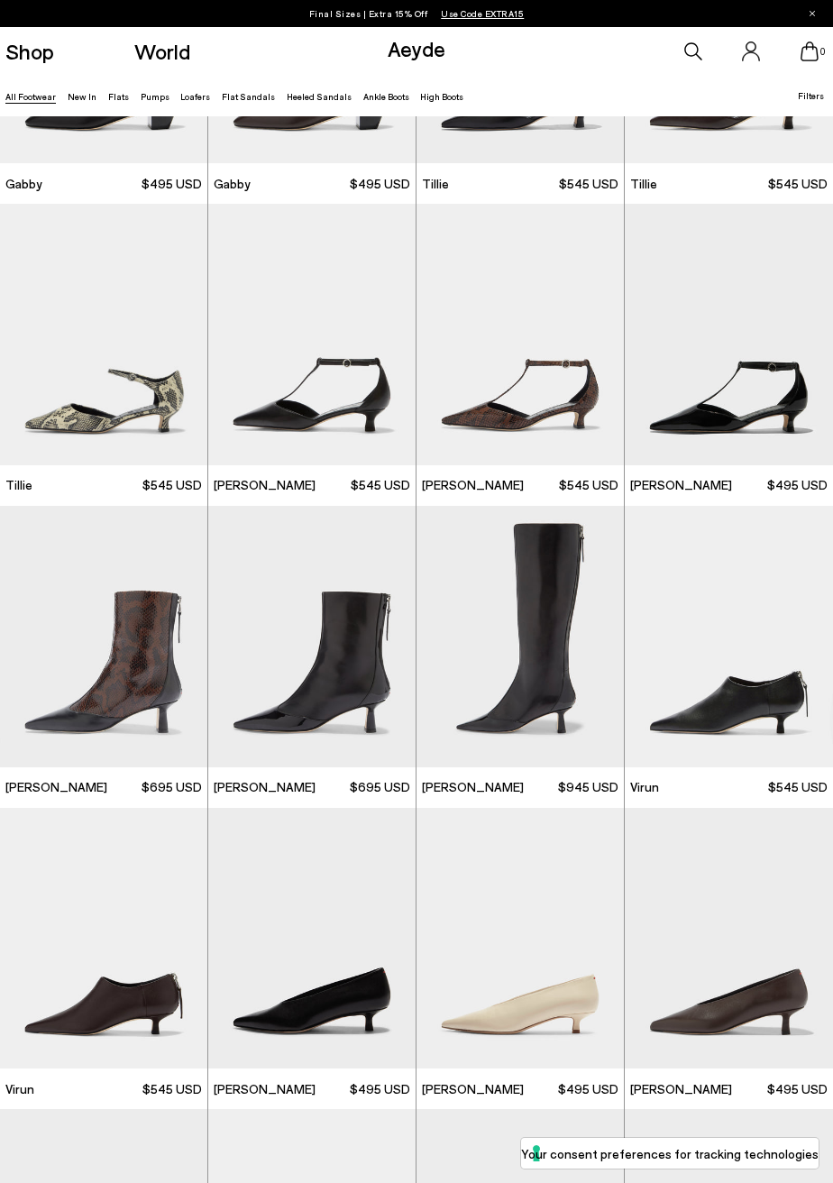
scroll to position [3232, 0]
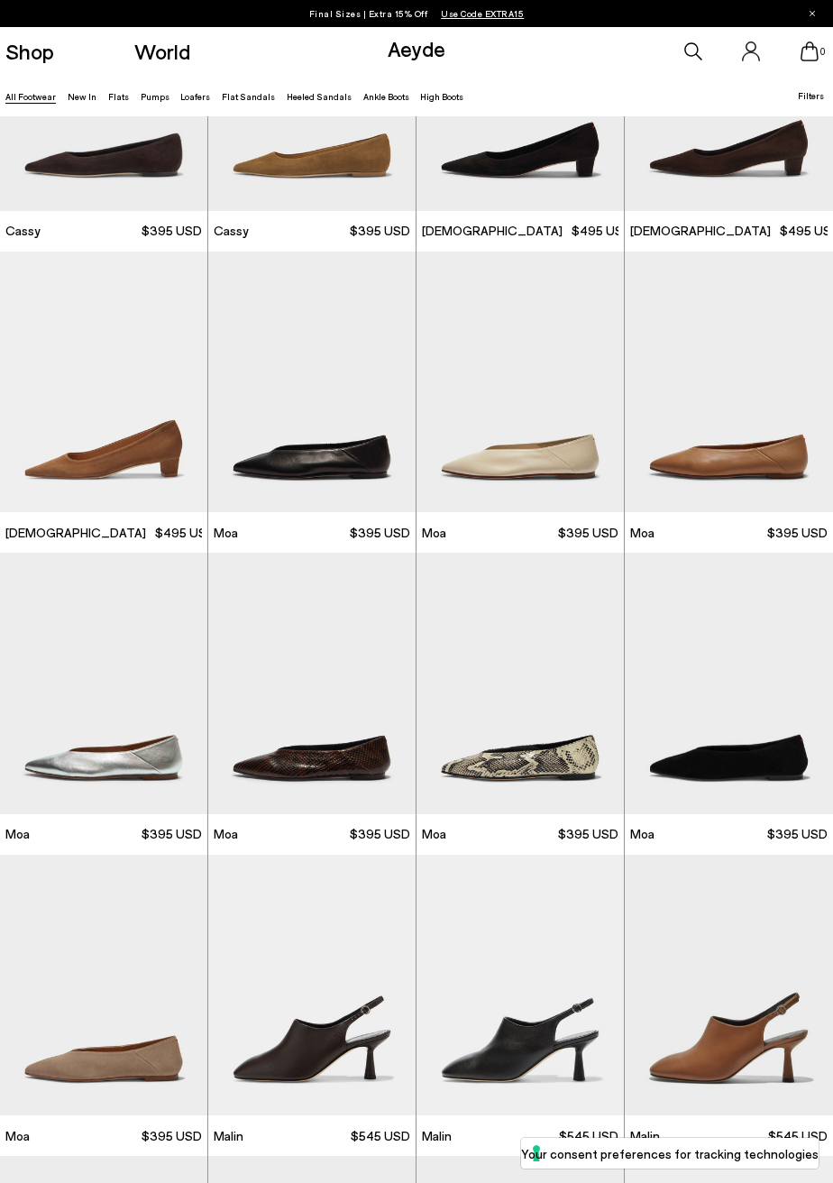
scroll to position [4742, 0]
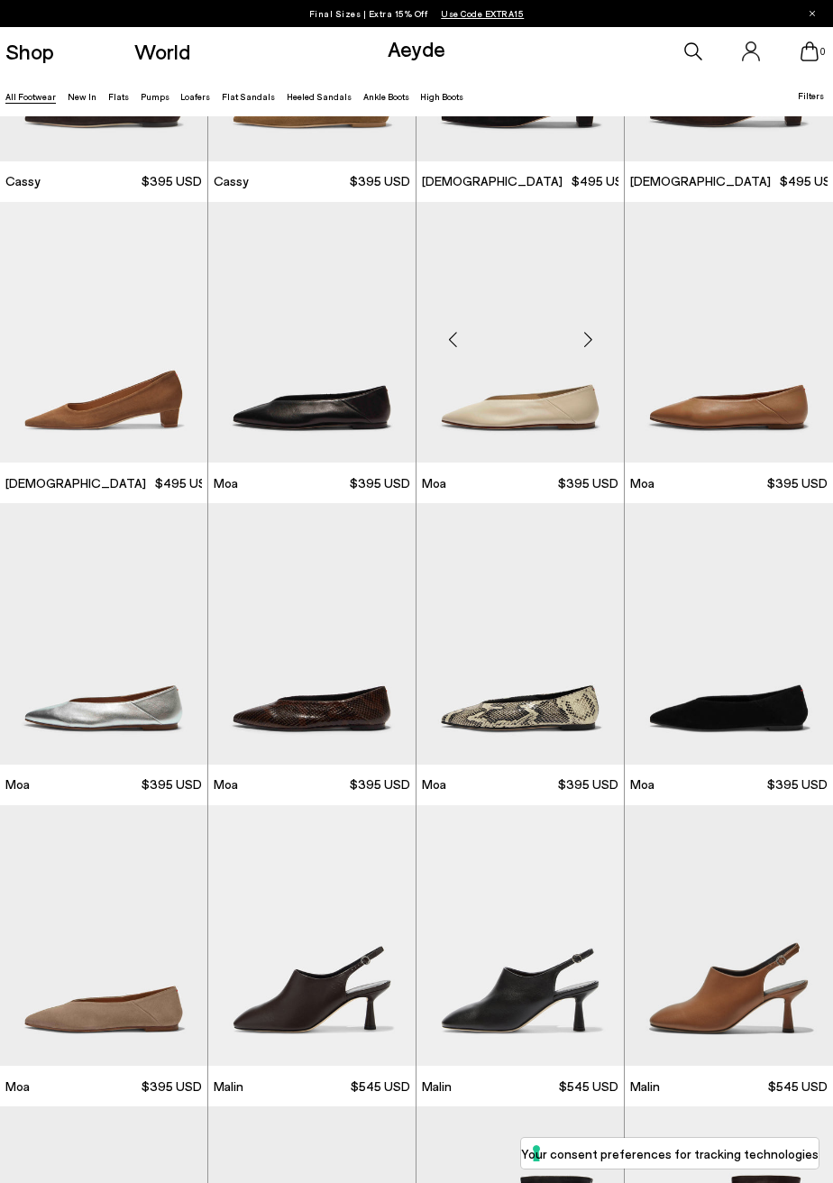
click at [534, 423] on img at bounding box center [519, 332] width 207 height 261
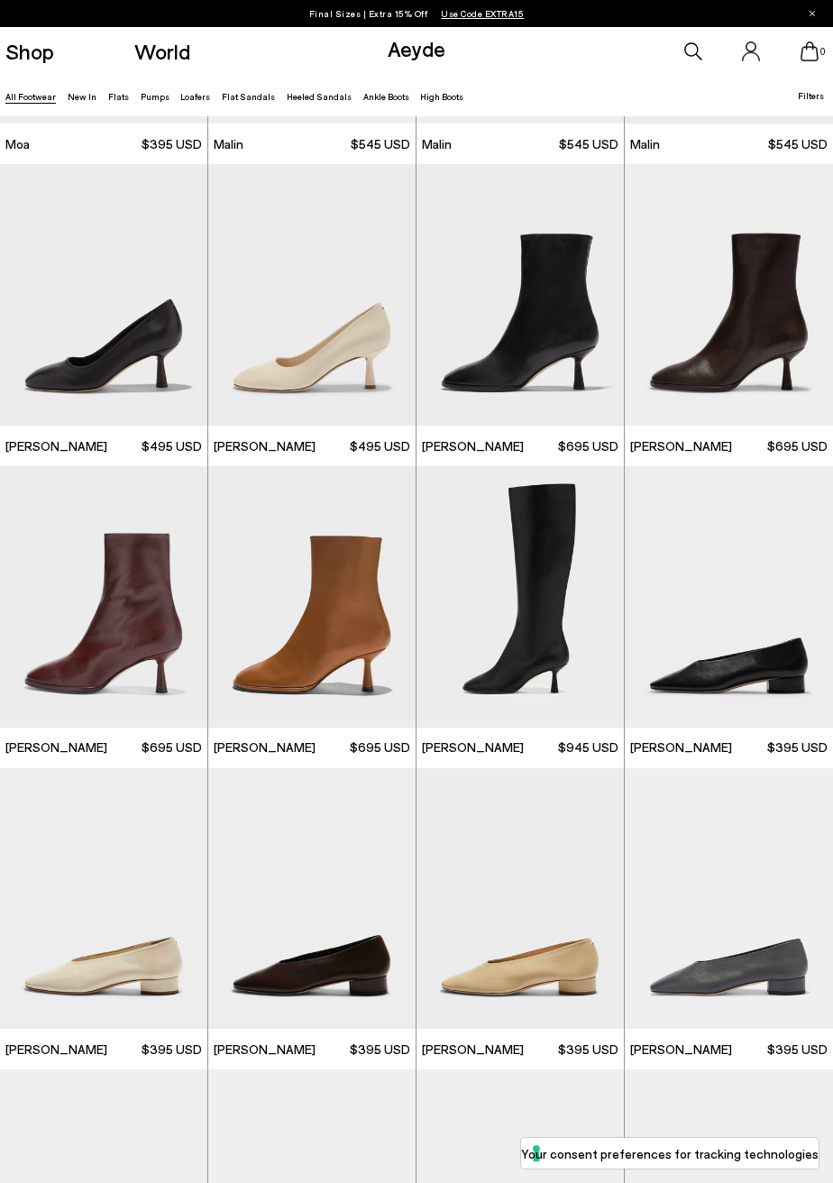
scroll to position [5694, 0]
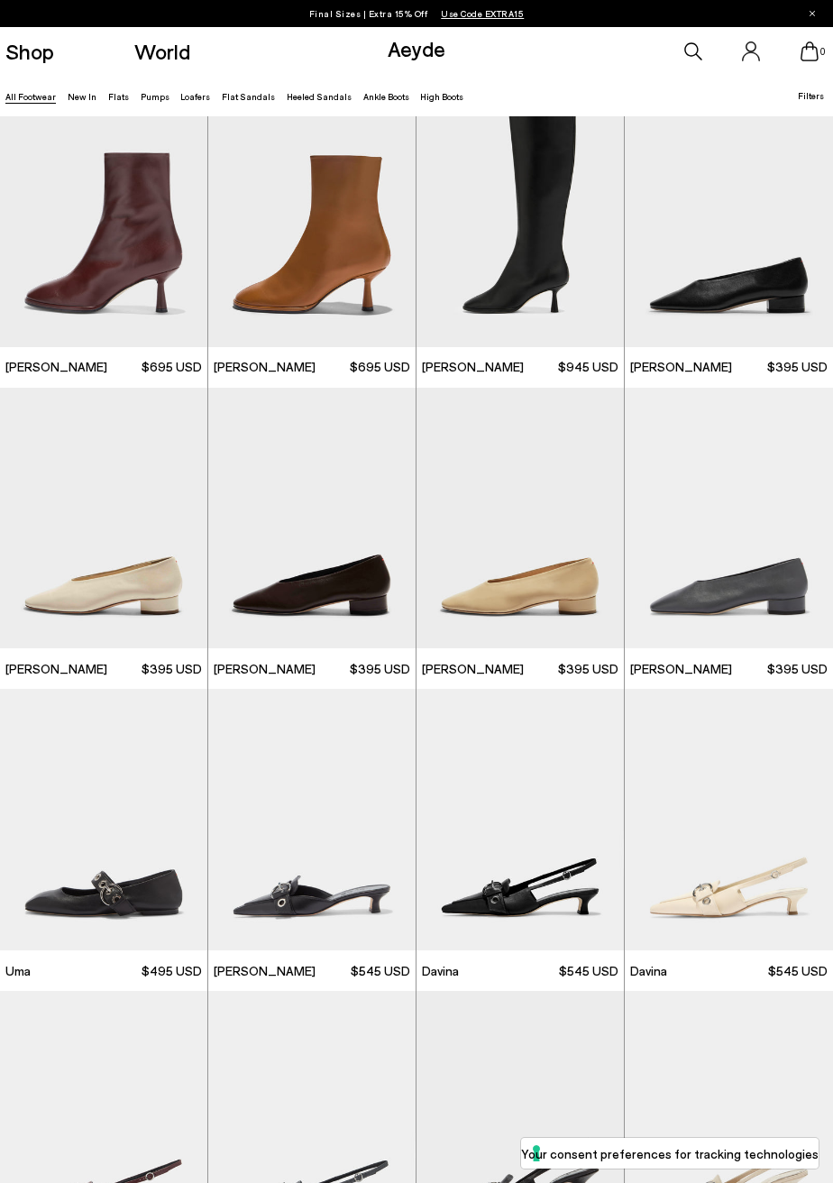
scroll to position [6065, 0]
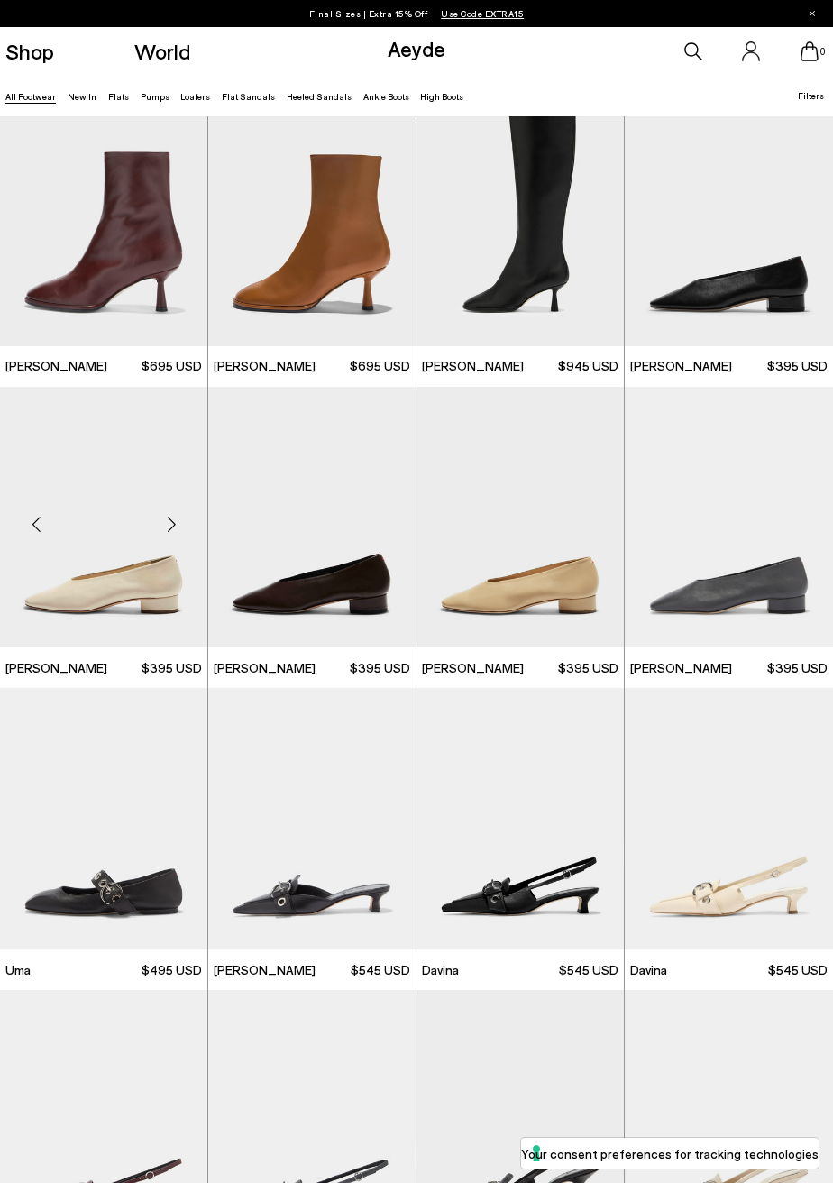
click at [153, 583] on img at bounding box center [103, 517] width 207 height 261
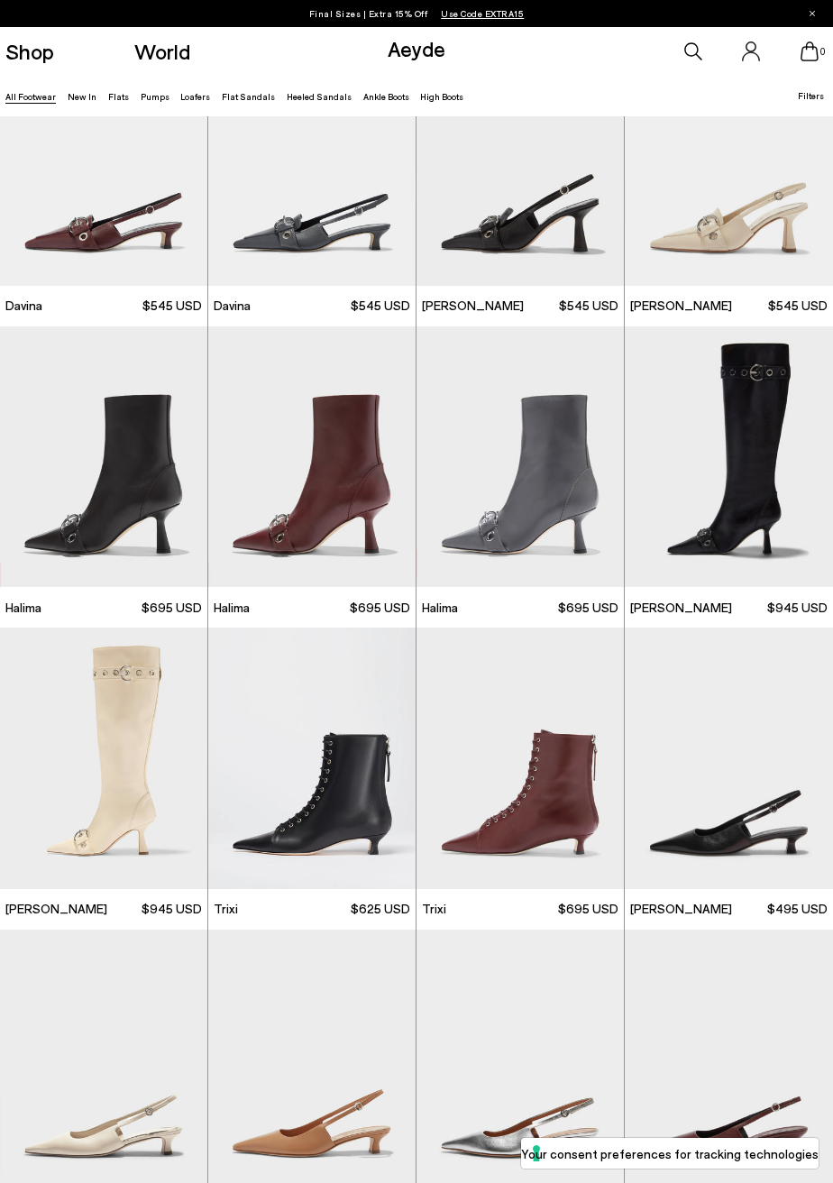
scroll to position [7041, 0]
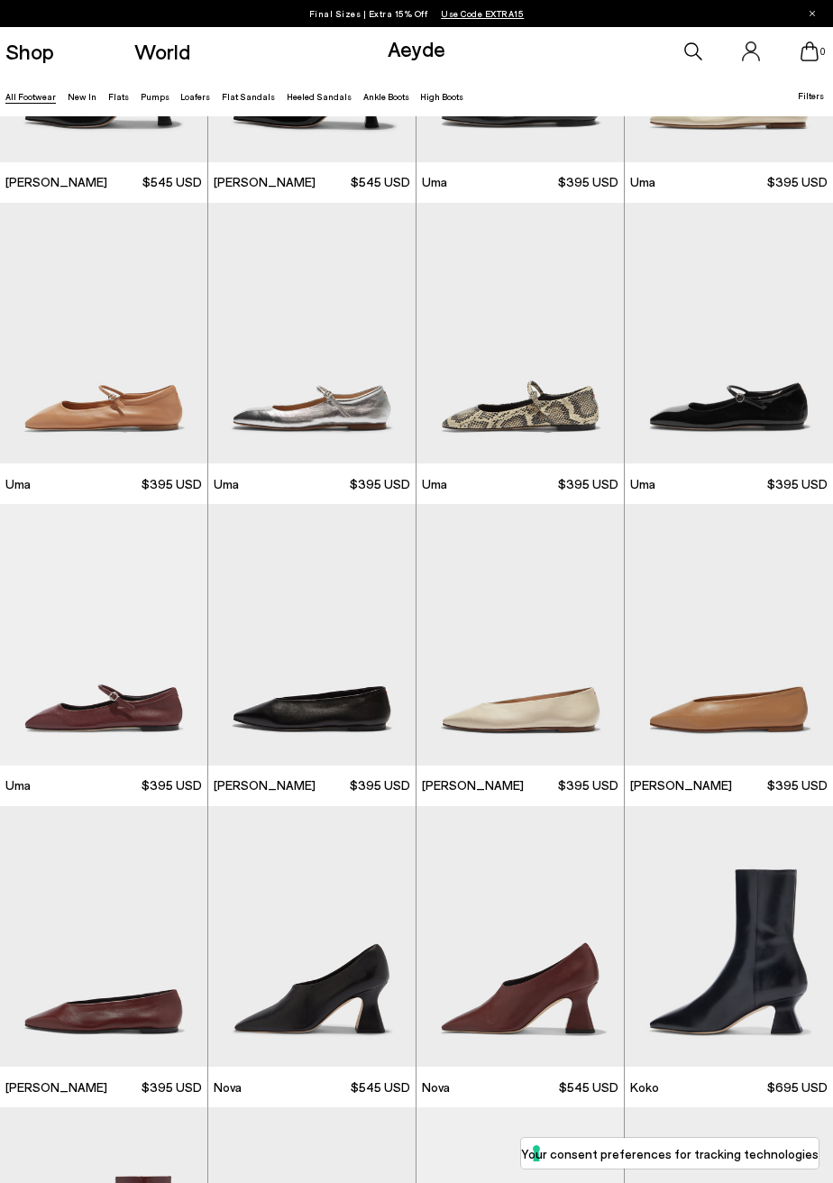
scroll to position [8966, 0]
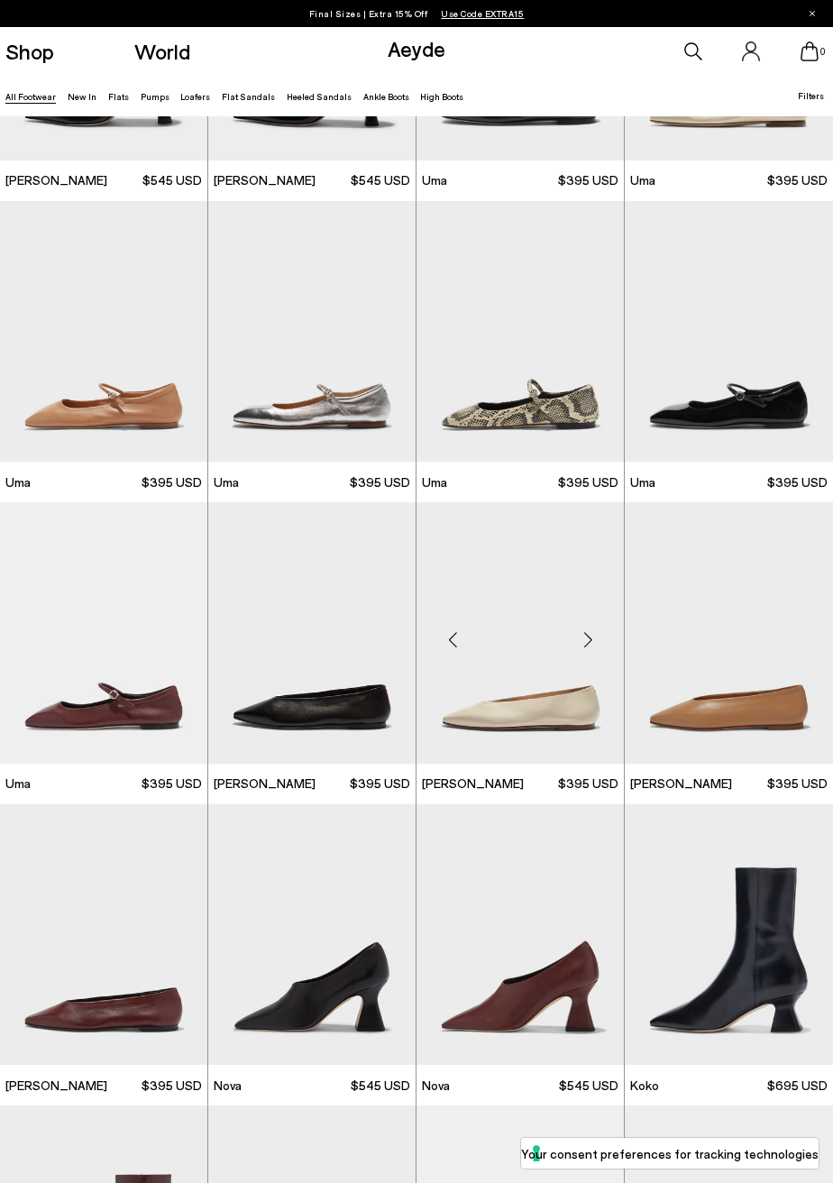
click at [553, 721] on img at bounding box center [519, 632] width 207 height 261
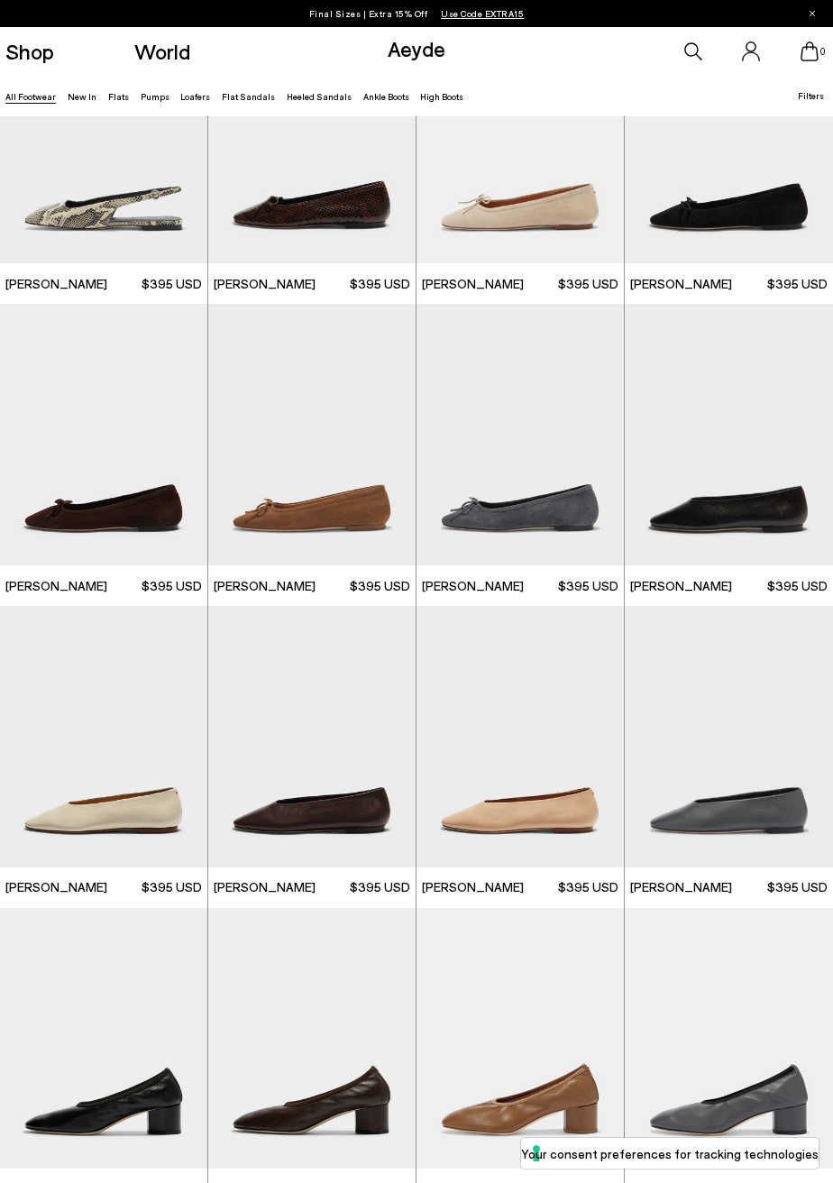
scroll to position [10679, 0]
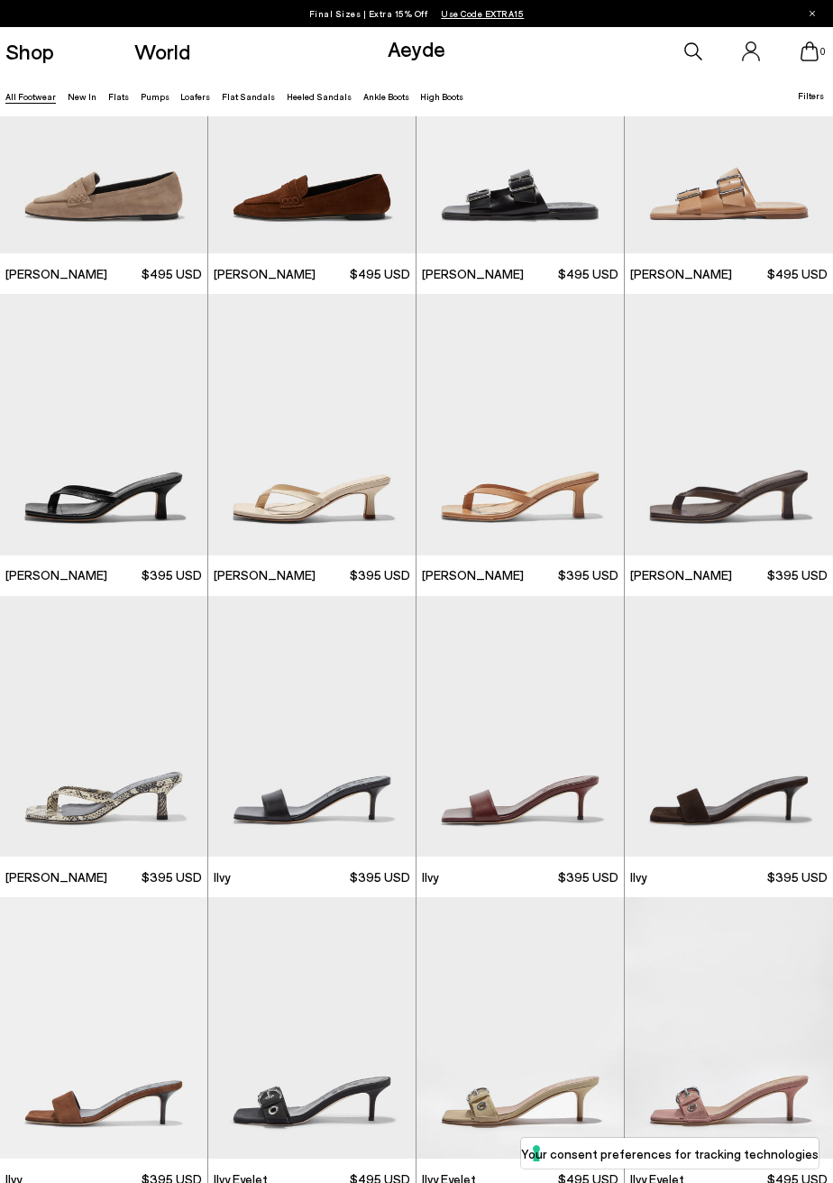
scroll to position [12563, 0]
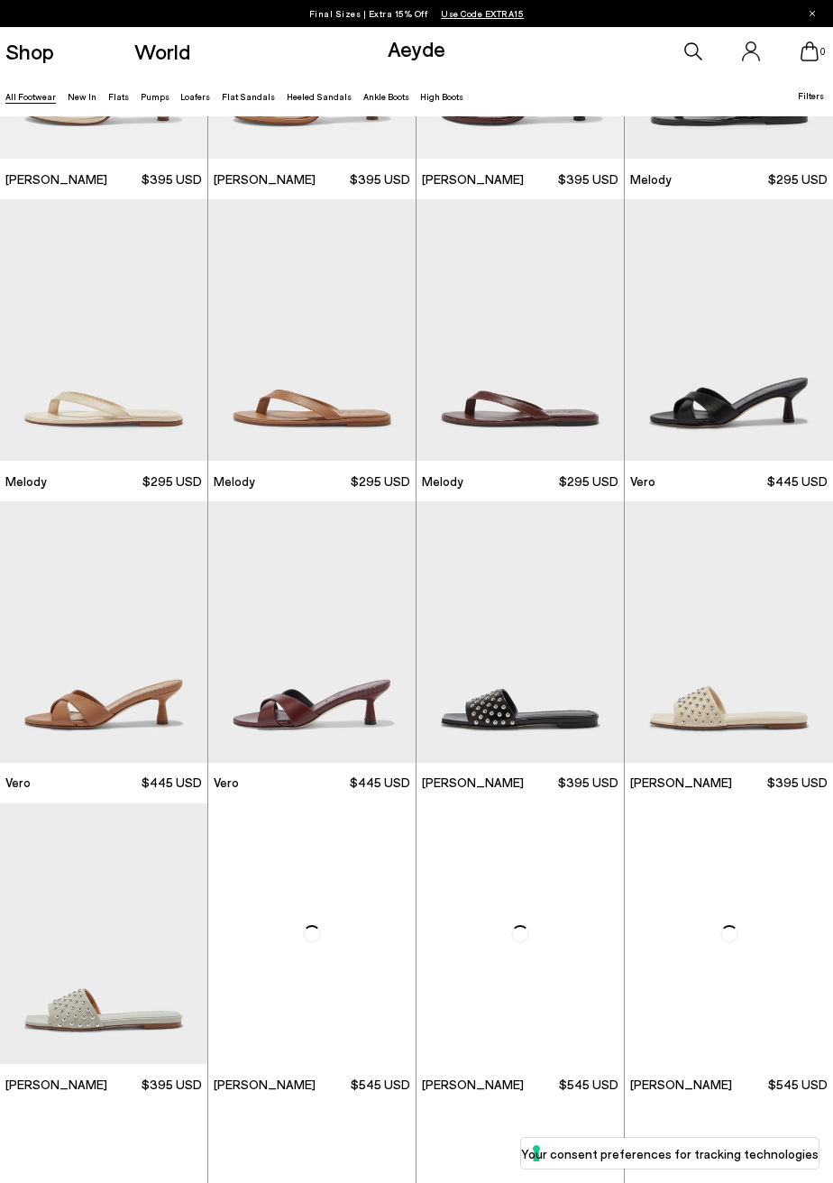
scroll to position [14096, 0]
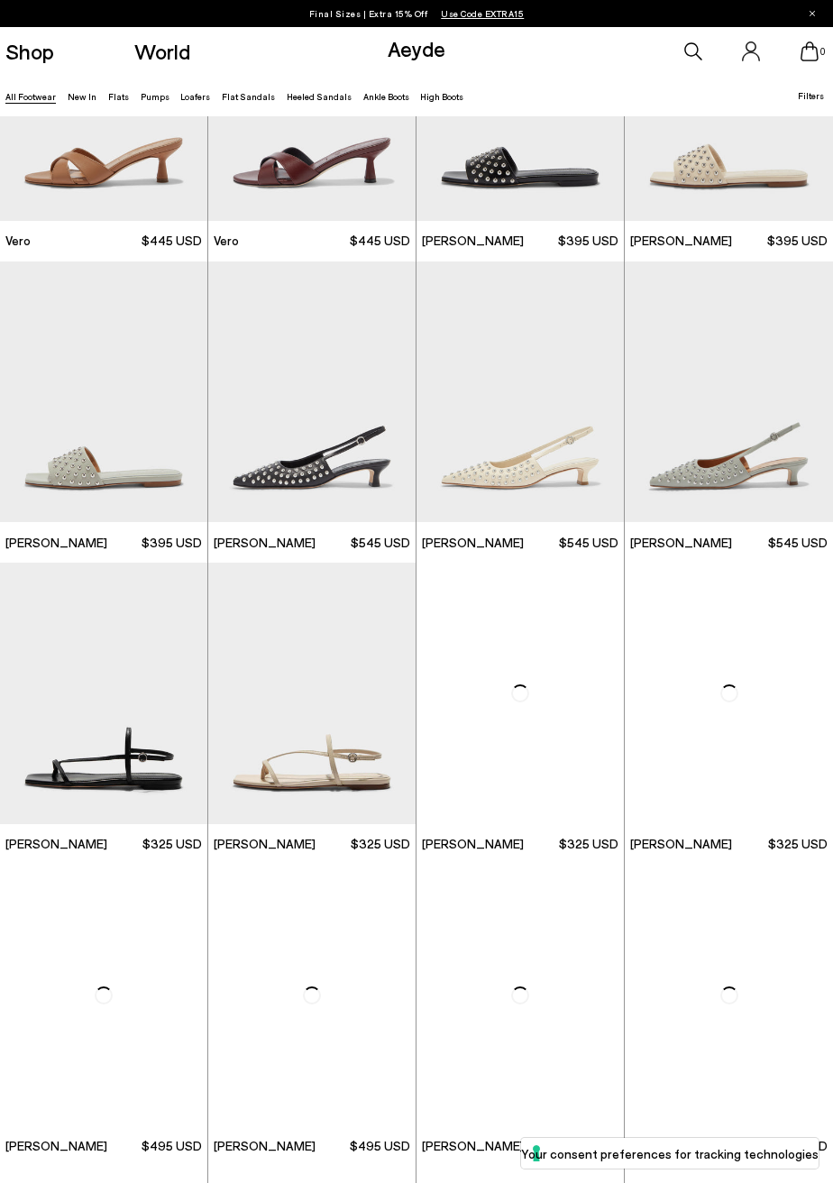
scroll to position [14699, 0]
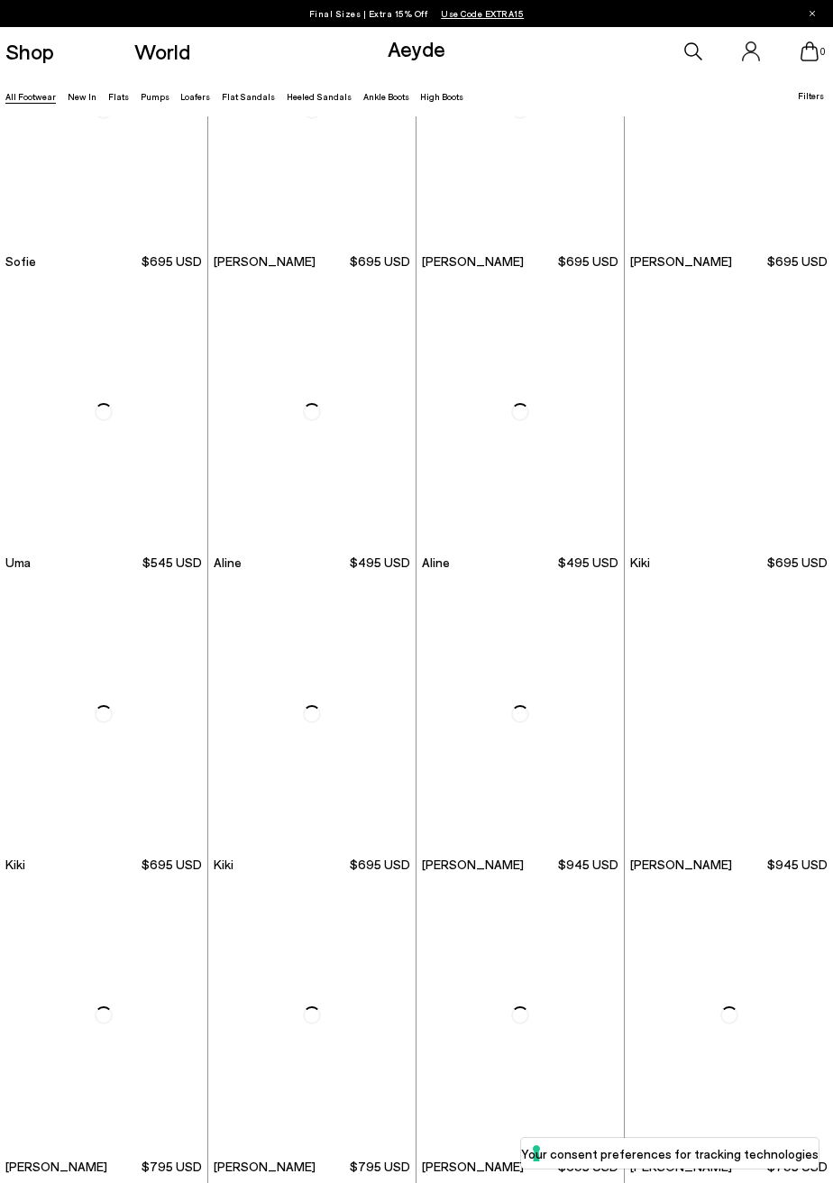
scroll to position [18973, 0]
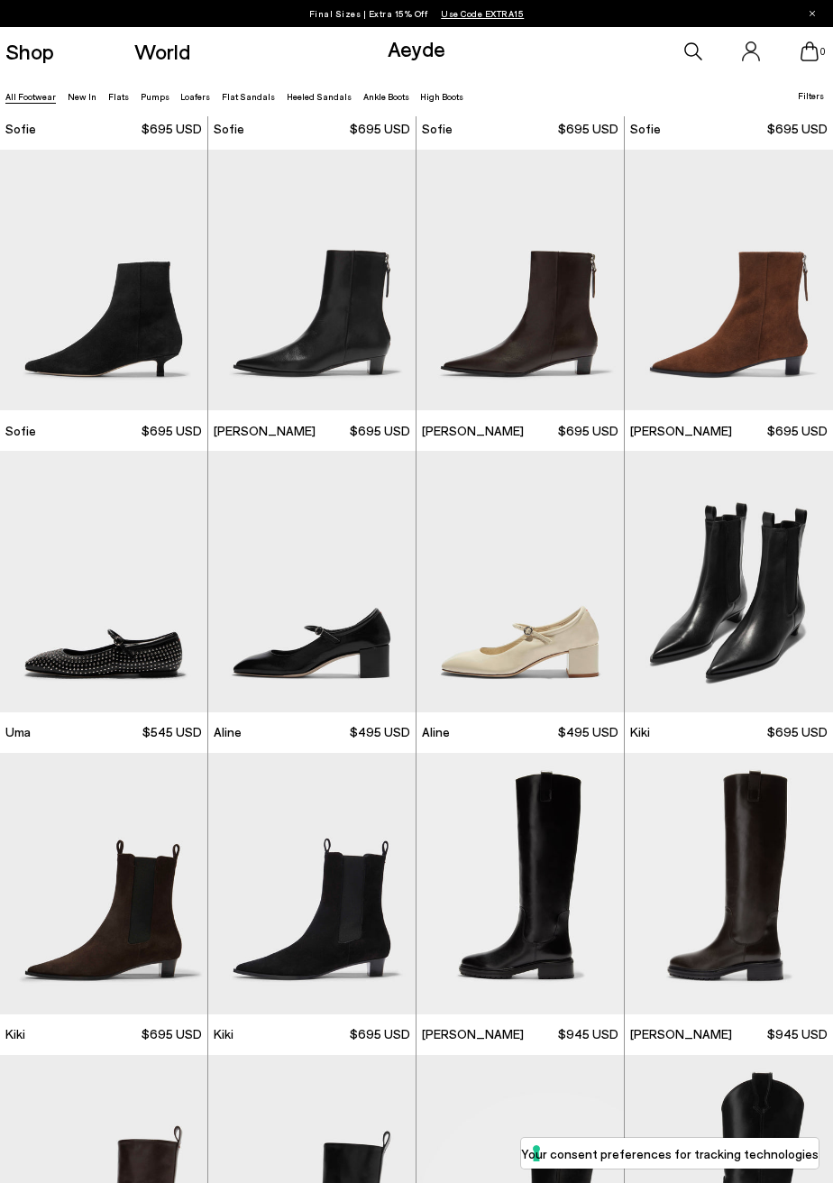
click at [386, 18] on p "Final Sizes | Extra 15% Off Use Code EXTRA15" at bounding box center [416, 14] width 215 height 18
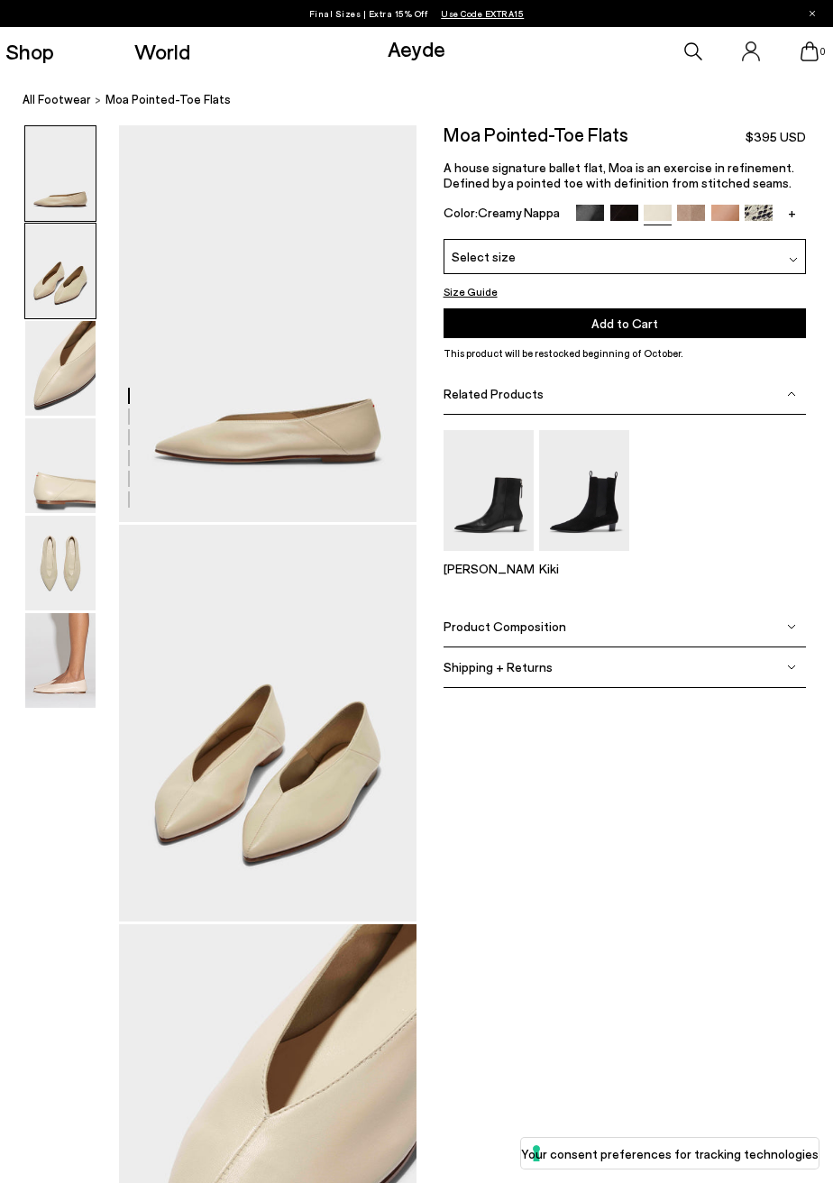
click at [31, 285] on img at bounding box center [60, 271] width 70 height 95
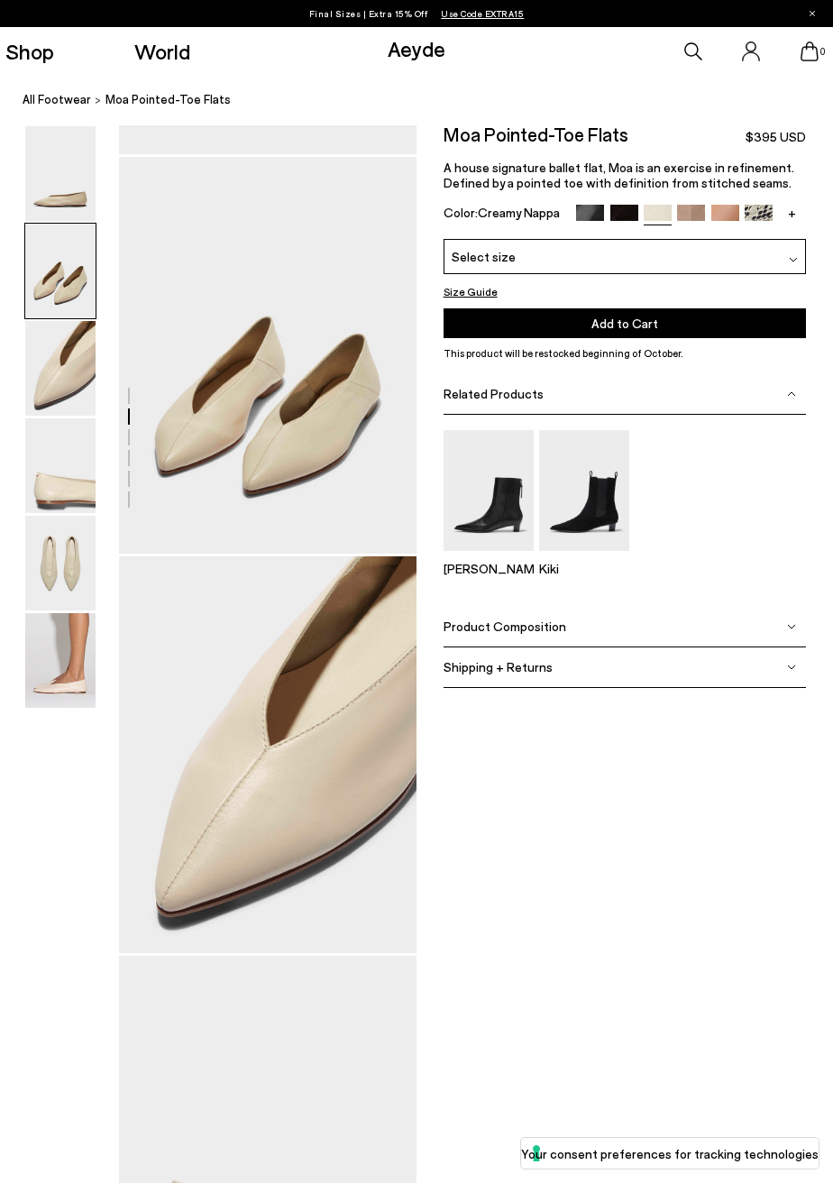
scroll to position [401, 0]
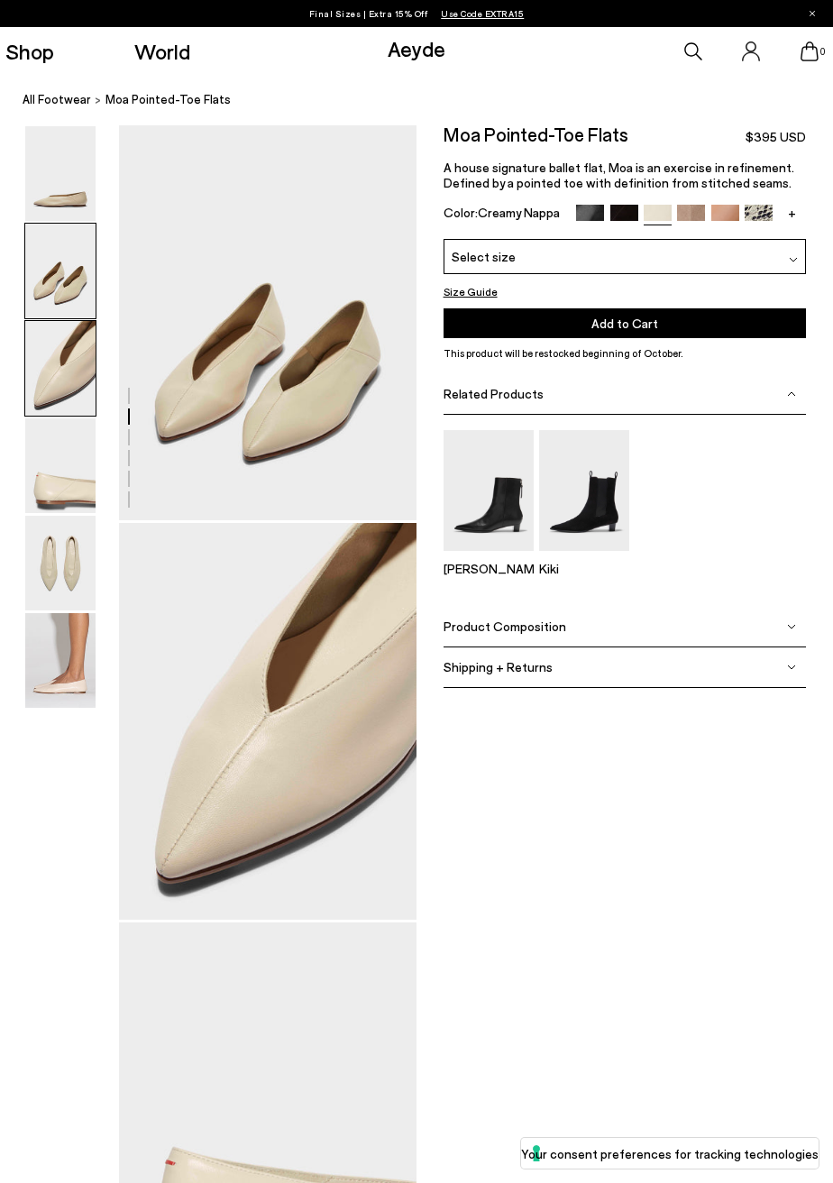
click at [41, 377] on img at bounding box center [60, 368] width 70 height 95
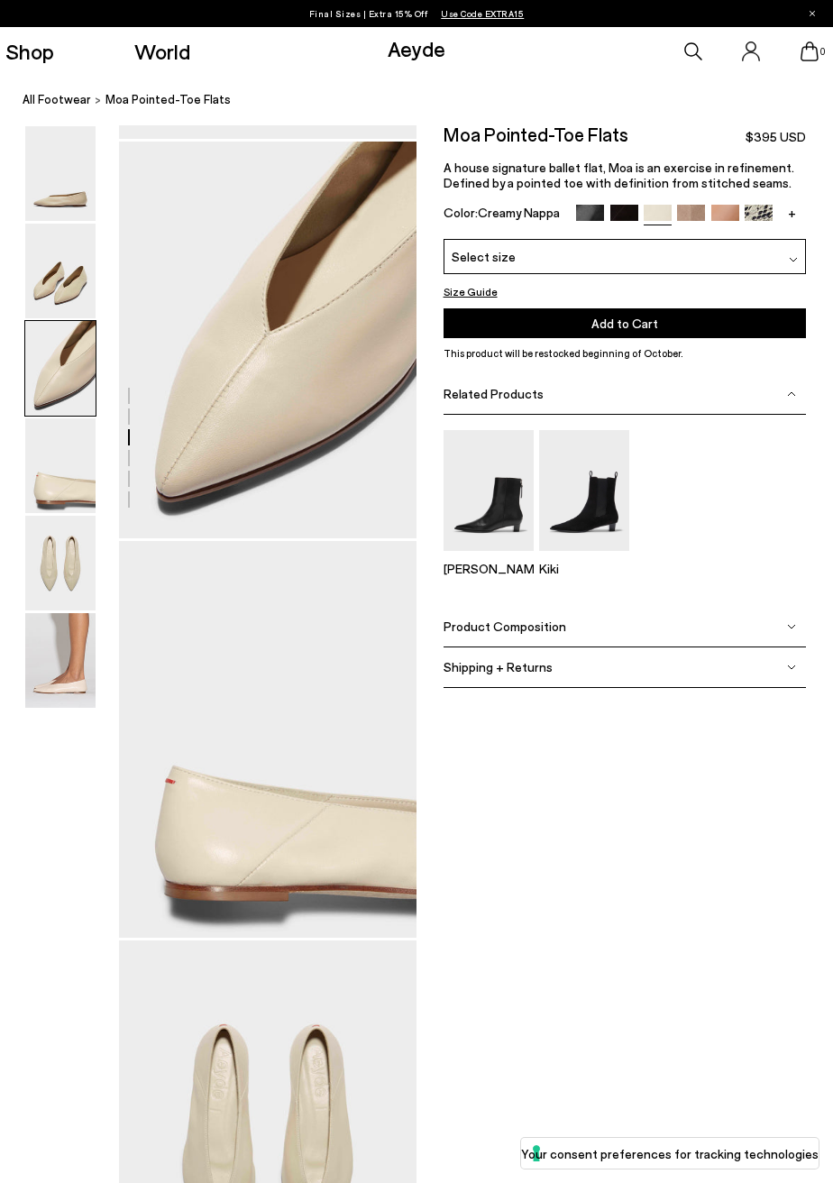
scroll to position [801, 0]
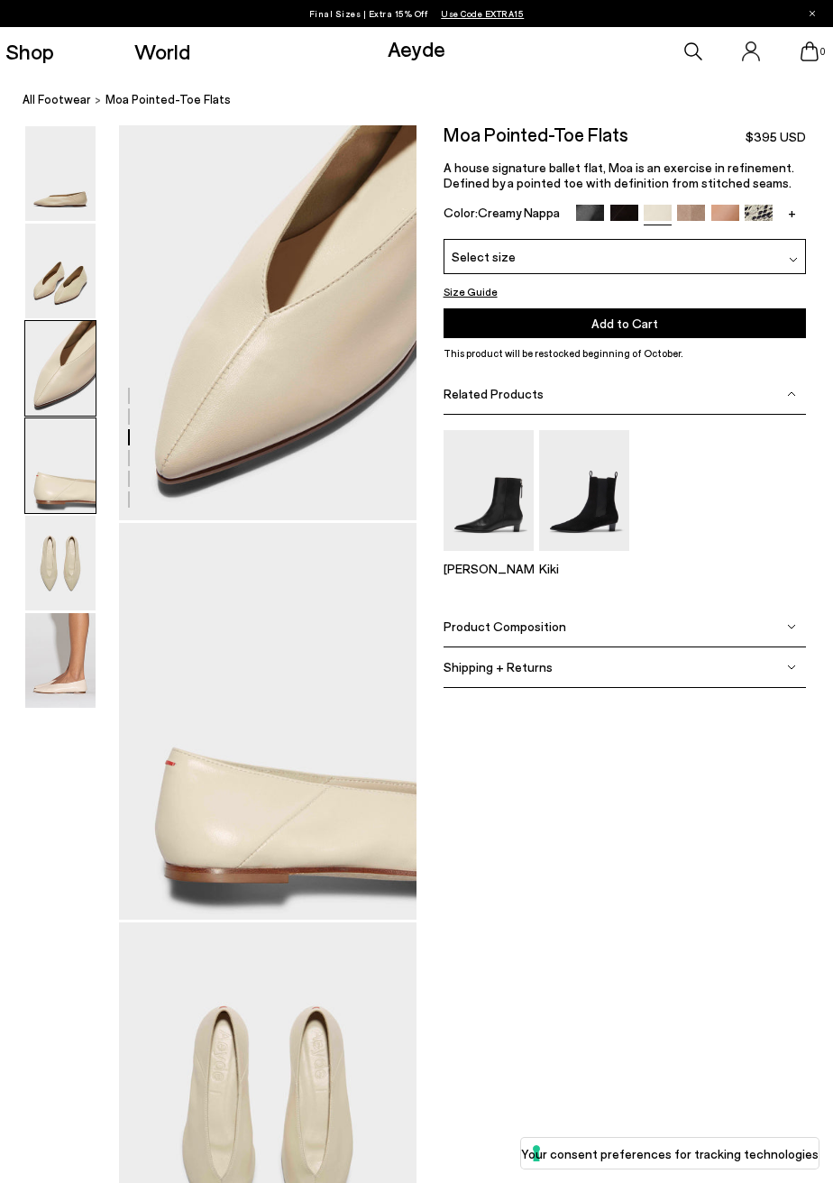
click at [54, 490] on img at bounding box center [60, 465] width 70 height 95
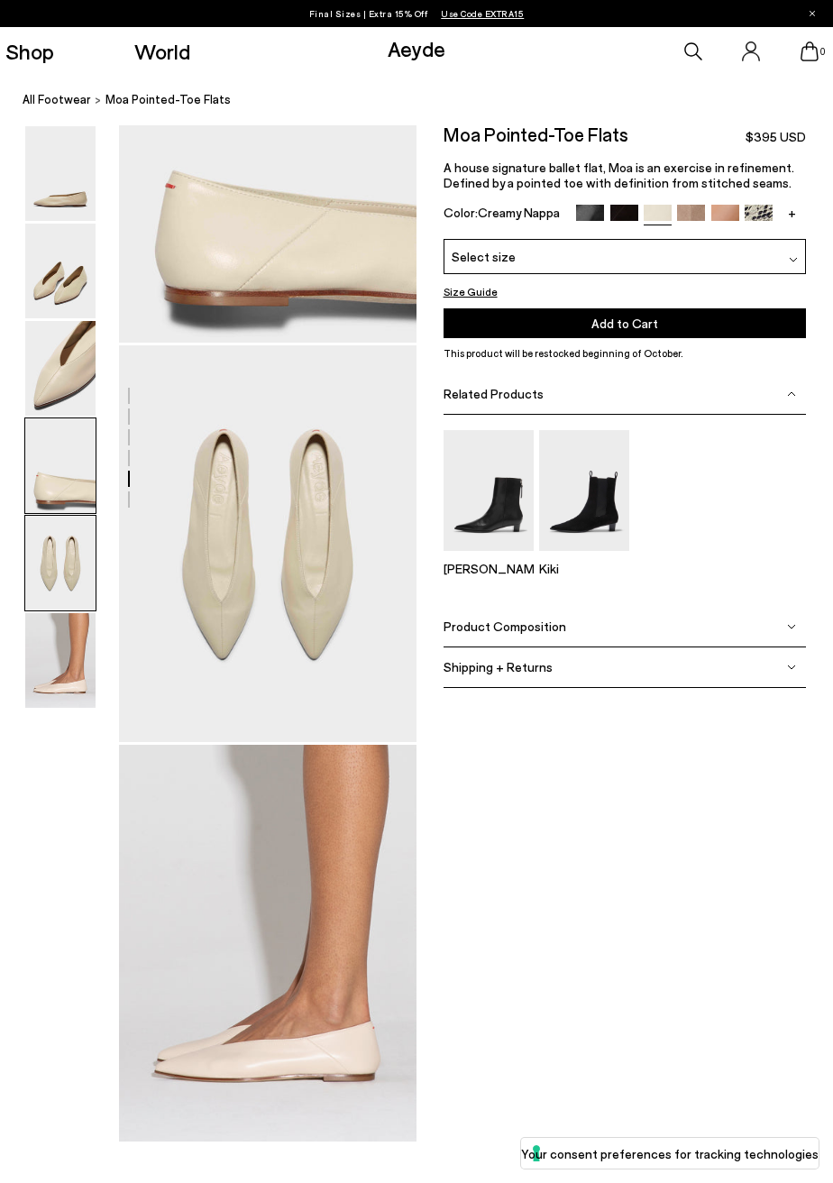
scroll to position [1380, 0]
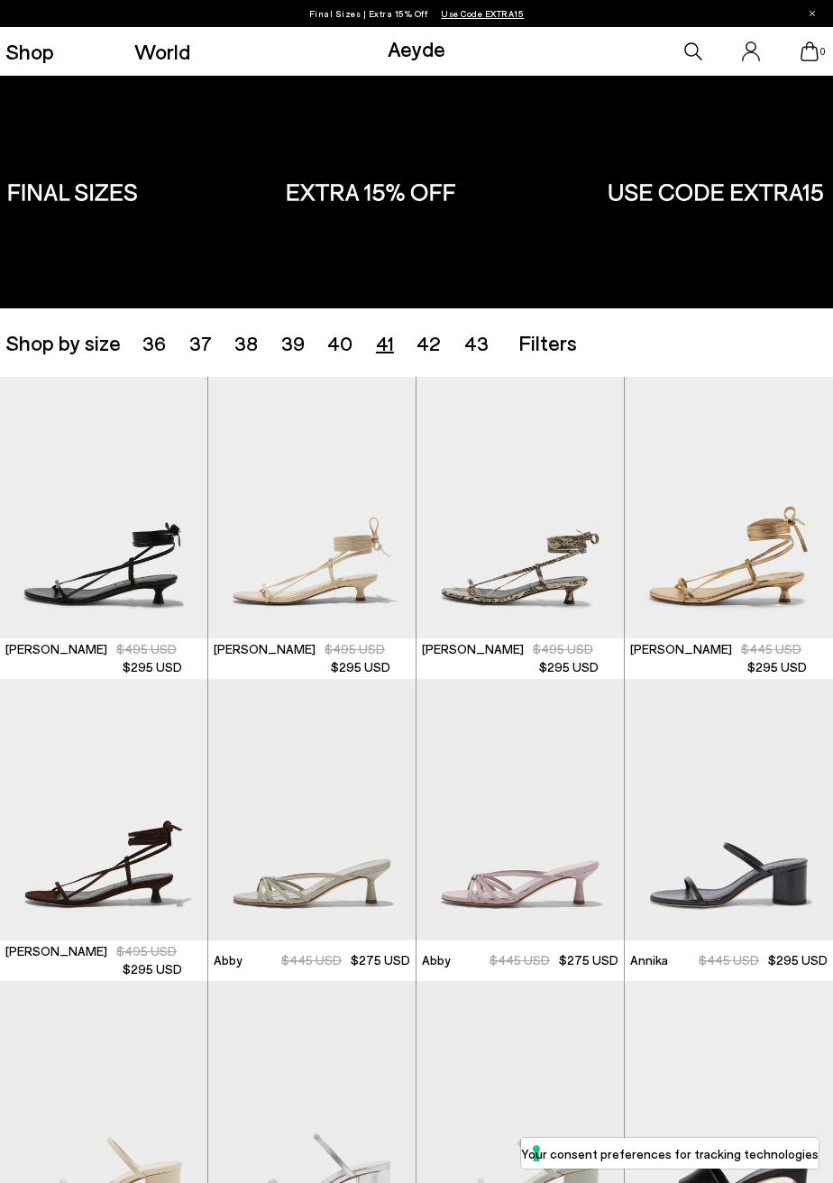
click at [376, 341] on span "41" at bounding box center [385, 342] width 18 height 23
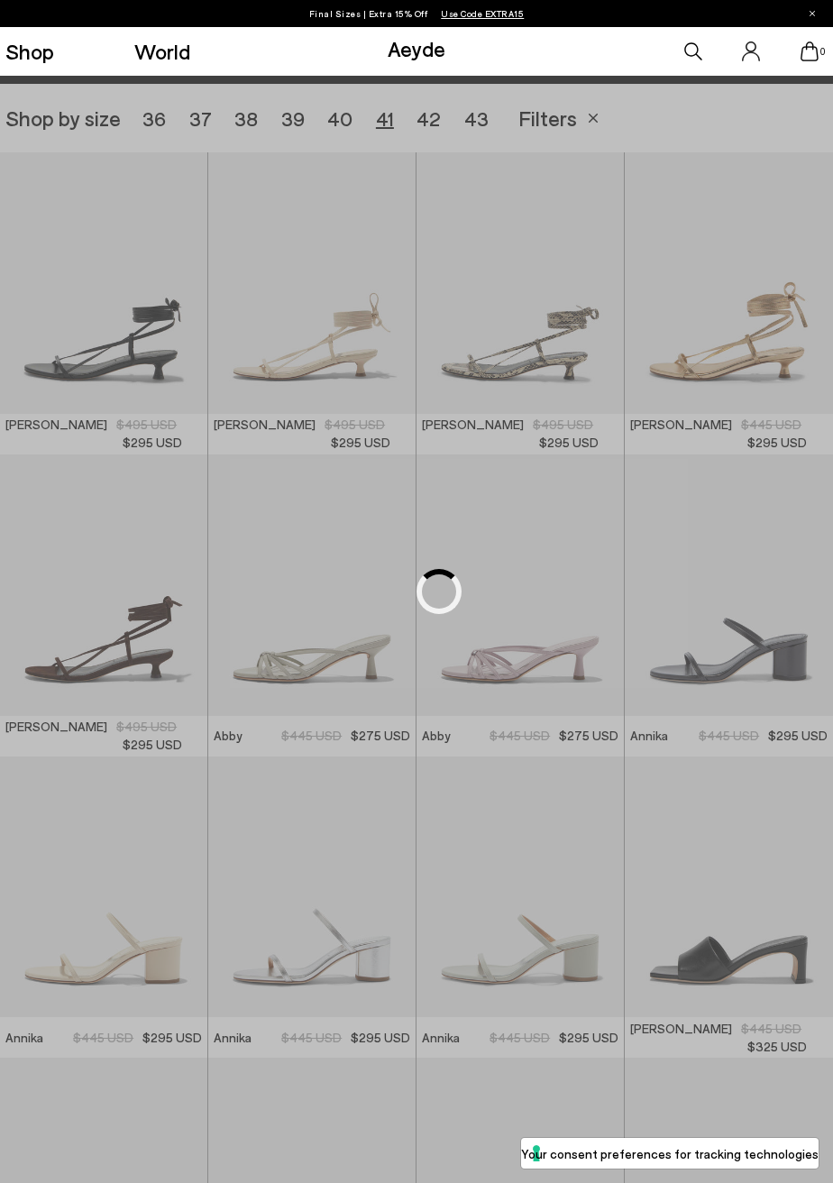
scroll to position [232, 0]
